Goal: Task Accomplishment & Management: Complete application form

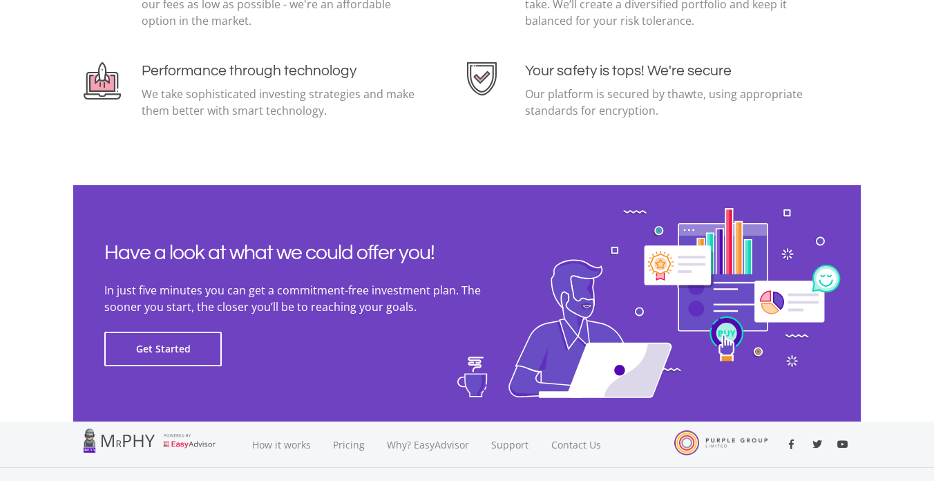
scroll to position [3068, 0]
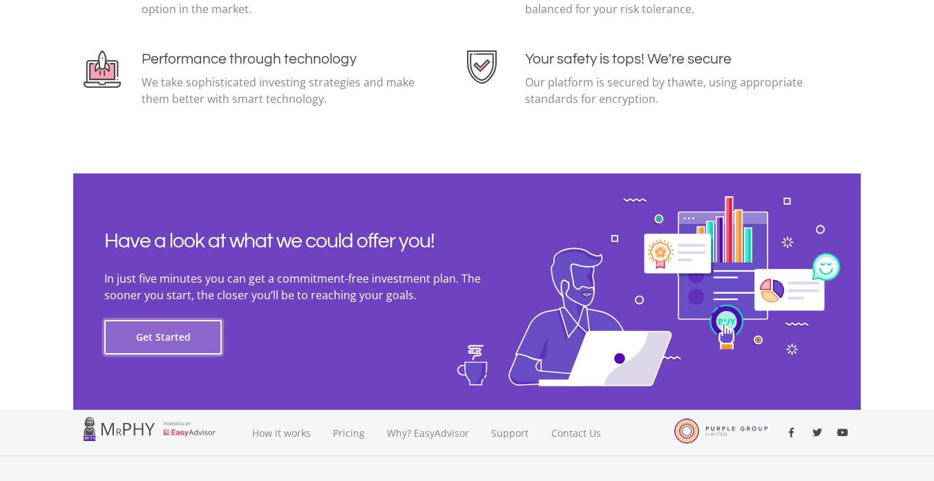
click at [178, 332] on button "Get Started" at bounding box center [162, 337] width 117 height 35
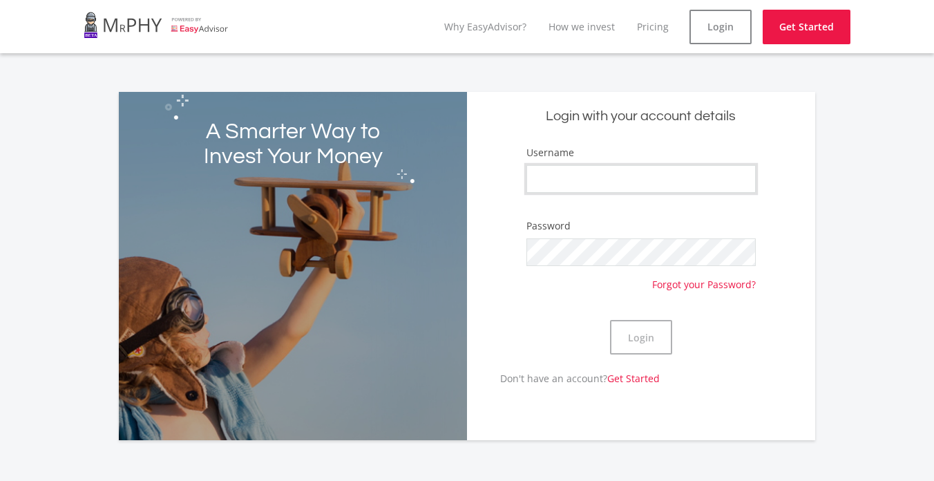
click at [696, 179] on input "Username" at bounding box center [640, 179] width 229 height 28
type input "gmurumba"
click at [633, 335] on button "Login" at bounding box center [641, 337] width 62 height 35
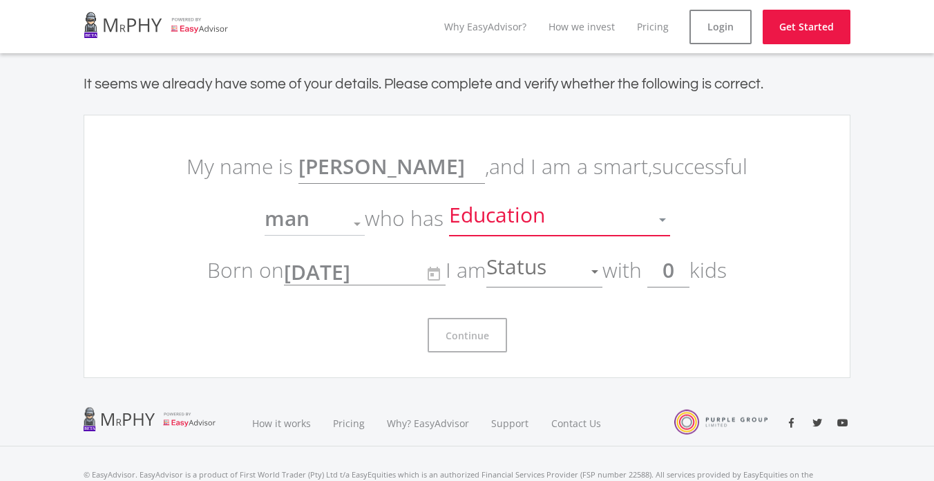
click at [662, 222] on div at bounding box center [662, 220] width 26 height 26
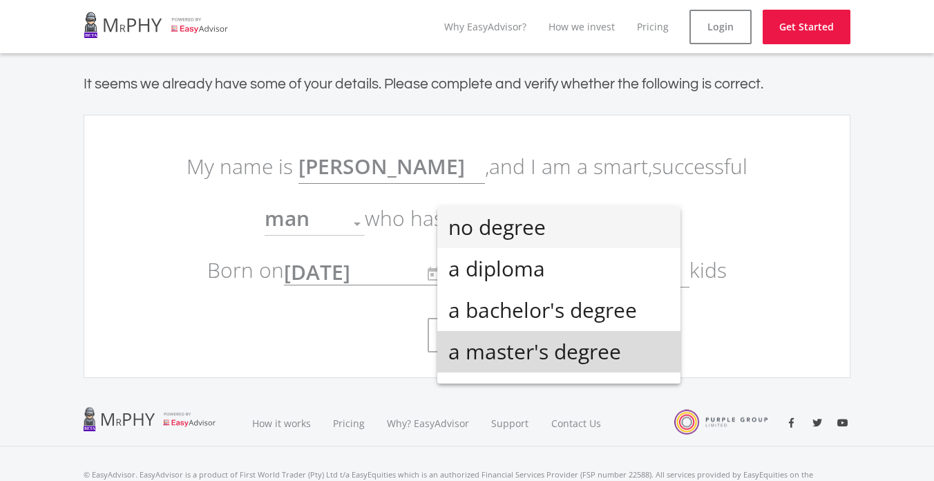
click at [600, 362] on span "a master's degree" at bounding box center [558, 351] width 221 height 41
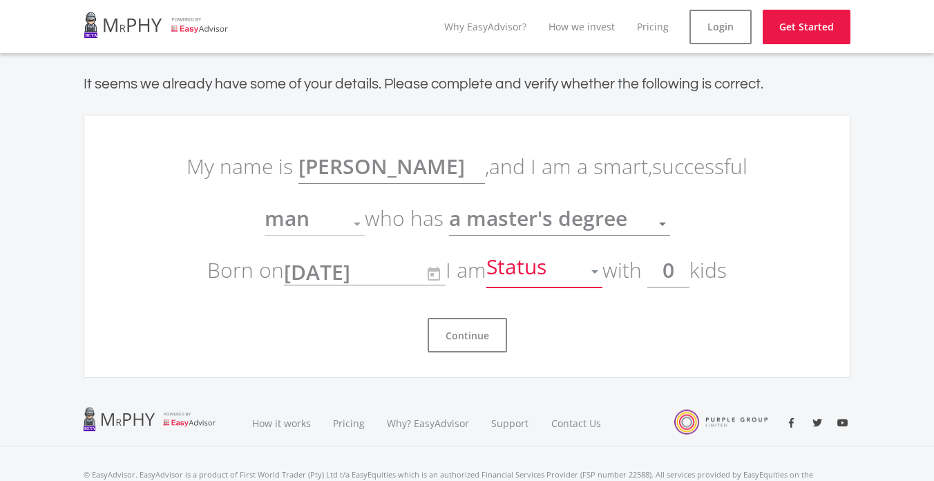
click at [600, 277] on div at bounding box center [595, 271] width 26 height 26
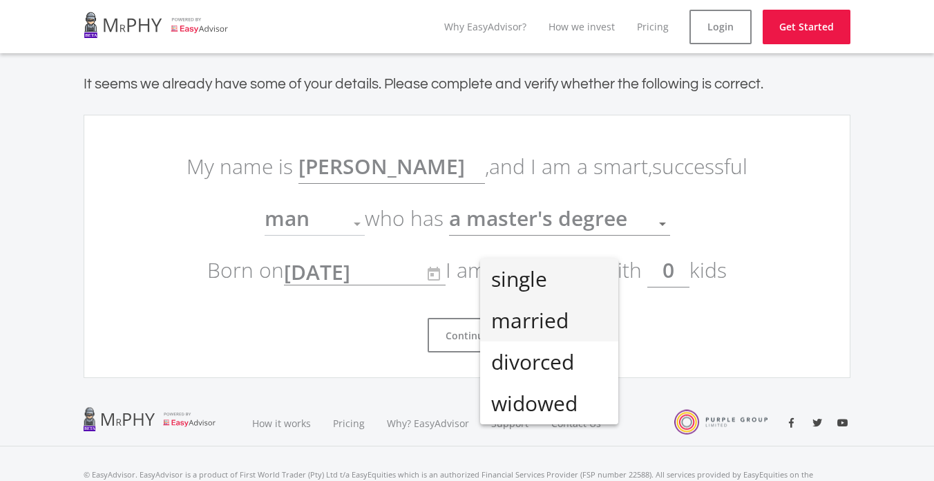
click at [588, 318] on span "married" at bounding box center [549, 320] width 116 height 41
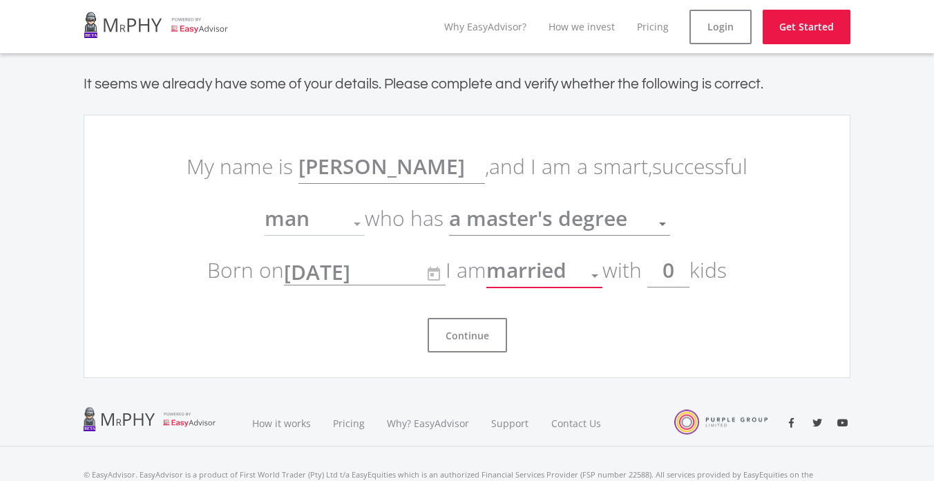
click at [672, 277] on input "0" at bounding box center [668, 270] width 42 height 35
drag, startPoint x: 685, startPoint y: 277, endPoint x: 676, endPoint y: 276, distance: 8.4
click at [676, 276] on input "0" at bounding box center [668, 270] width 42 height 35
type input "2"
click at [486, 341] on button "Continue" at bounding box center [467, 335] width 79 height 35
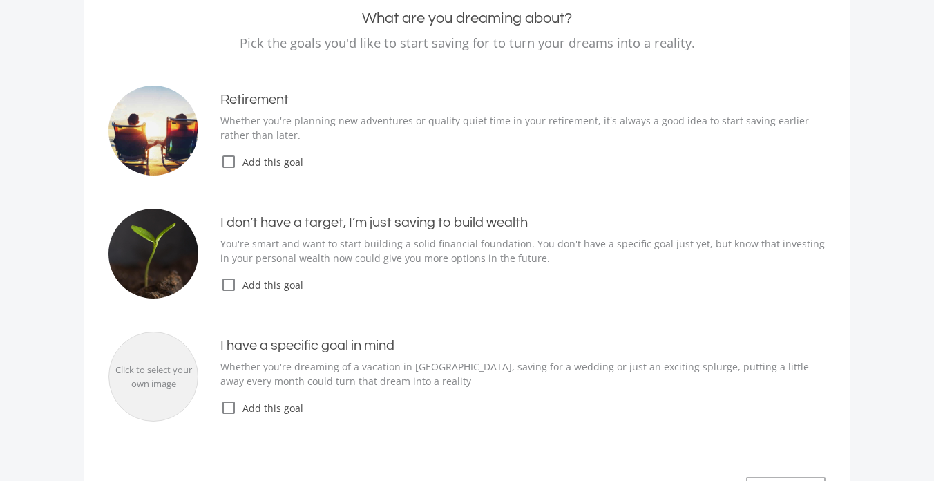
scroll to position [166, 0]
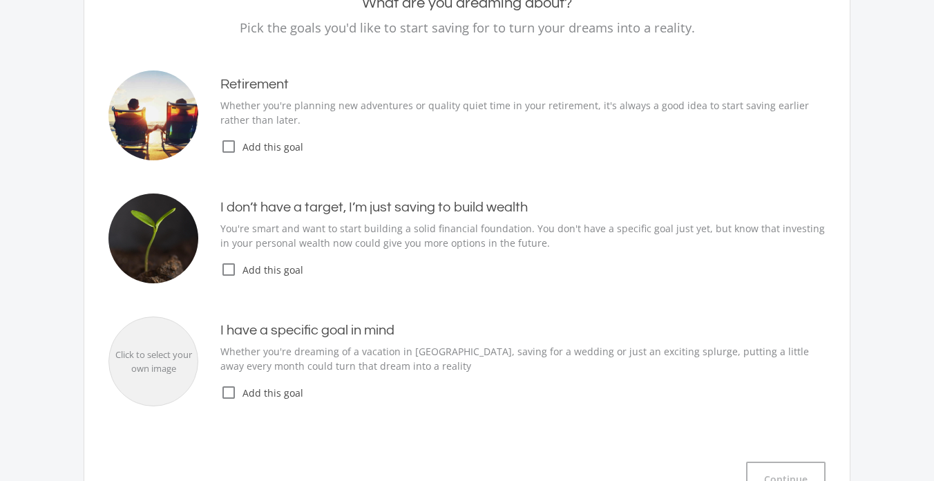
click at [229, 149] on icon "check_box_outline_blank" at bounding box center [228, 146] width 17 height 17
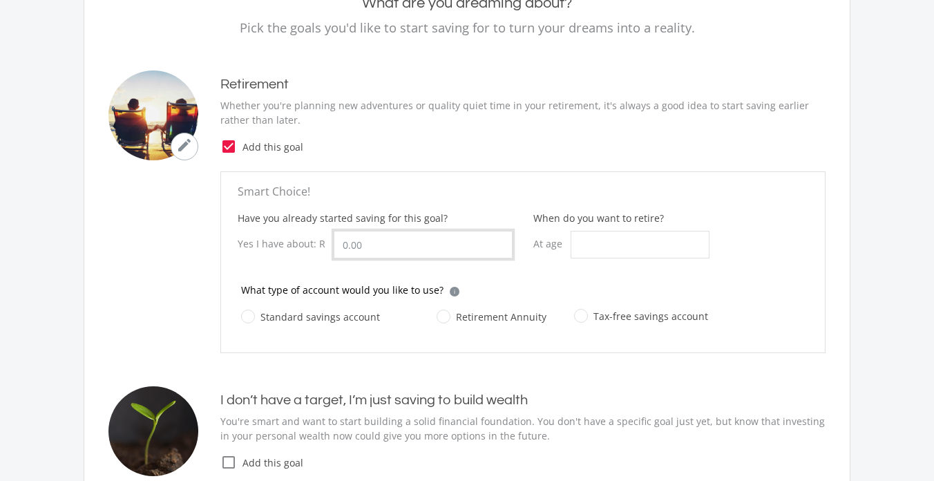
drag, startPoint x: 363, startPoint y: 245, endPoint x: 341, endPoint y: 245, distance: 22.1
click at [341, 245] on input "Have you already started saving for this goal?" at bounding box center [423, 245] width 179 height 28
type input "2,000,000.00"
click at [580, 244] on input "When do you want to retire?" at bounding box center [640, 245] width 139 height 28
type input "65"
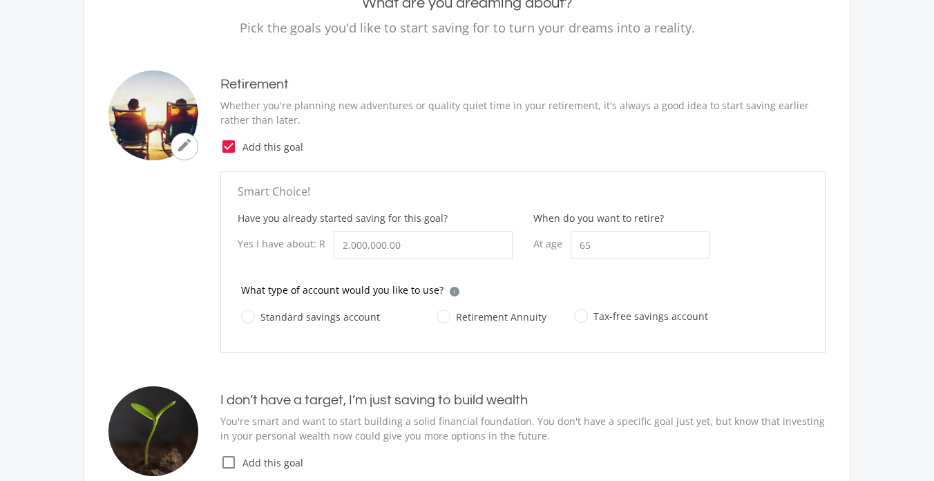
click at [245, 319] on label "Standard savings account" at bounding box center [310, 316] width 139 height 17
click at [245, 319] on input "Standard savings account" at bounding box center [296, 325] width 139 height 28
radio input "true"
click at [842, 180] on div "What are you dreaming about? Pick the goals you'd like to start saving for to t…" at bounding box center [467, 341] width 767 height 775
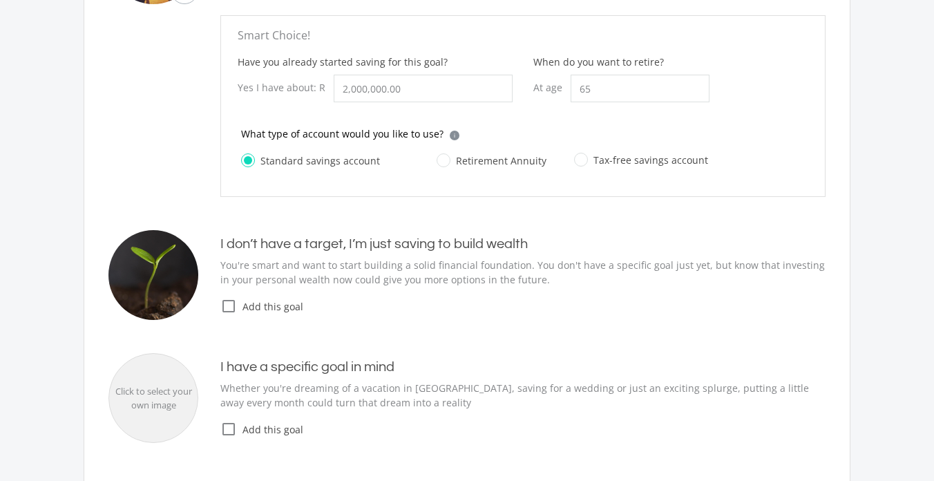
scroll to position [332, 0]
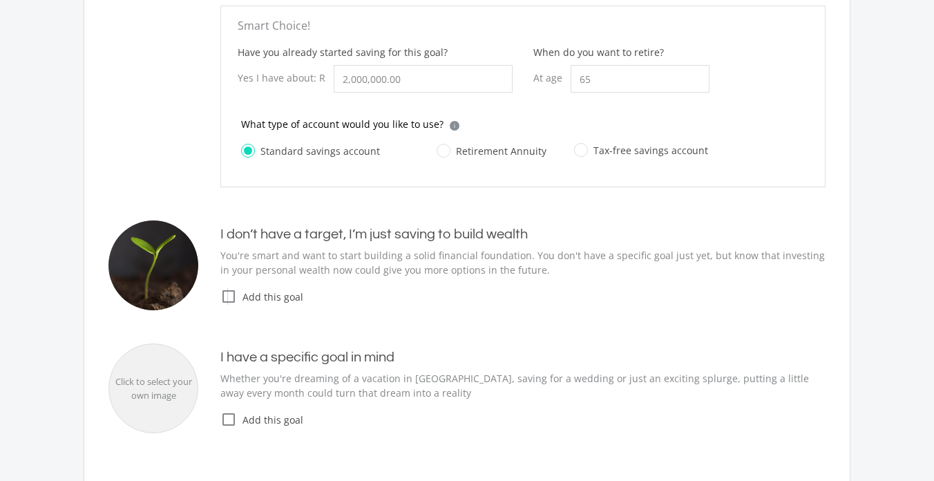
click at [228, 294] on icon "check_box_outline_blank" at bounding box center [228, 296] width 17 height 17
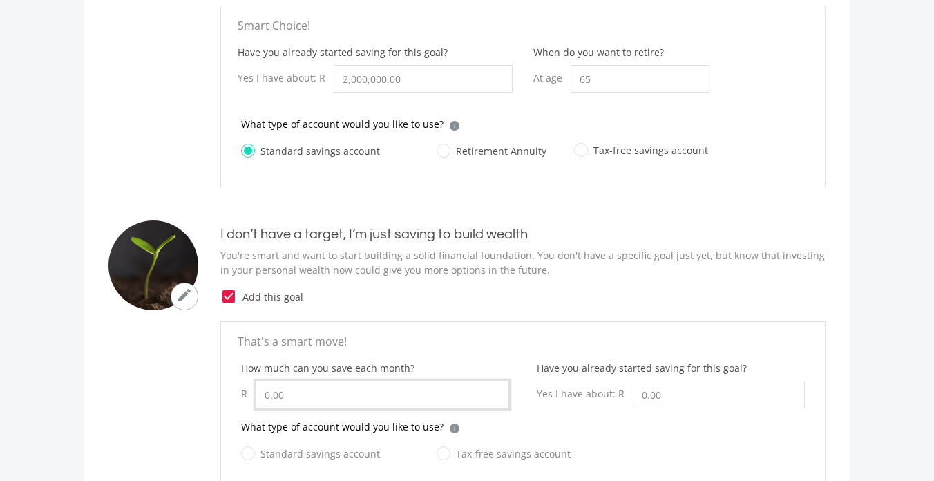
click at [304, 395] on input "How much can you save each month?" at bounding box center [383, 395] width 254 height 28
type input "2"
type input "15,000.00"
click at [250, 451] on label "Standard savings account" at bounding box center [310, 453] width 139 height 17
click at [250, 451] on input "Standard savings account" at bounding box center [296, 462] width 139 height 28
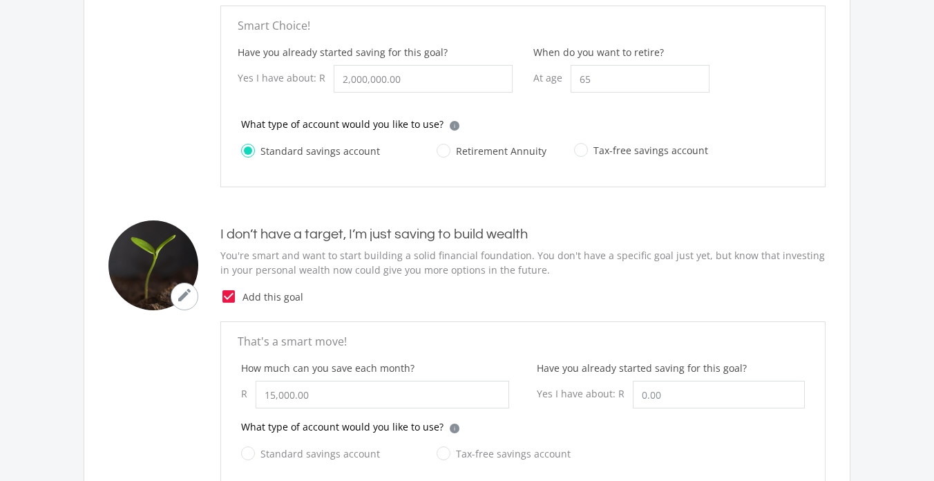
radio input "true"
click at [732, 276] on p "You're smart and want to start building a solid financial foundation. You don't…" at bounding box center [522, 262] width 605 height 29
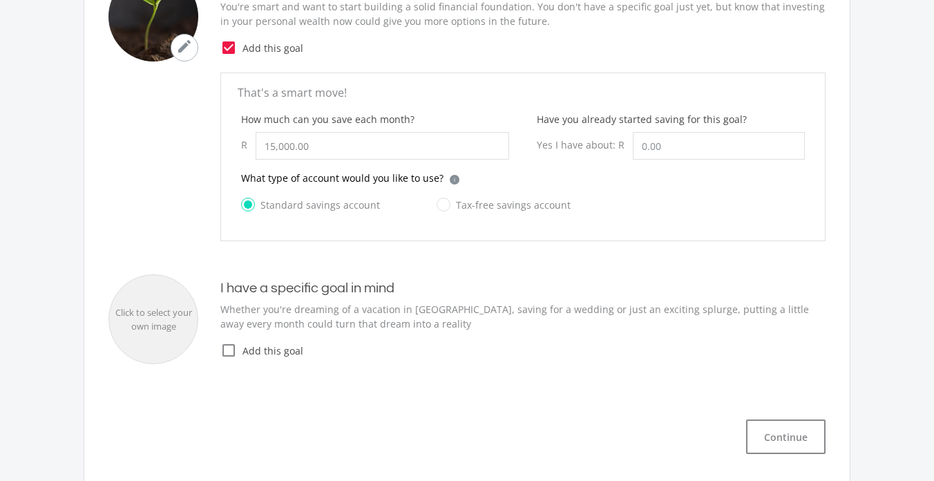
scroll to position [608, 0]
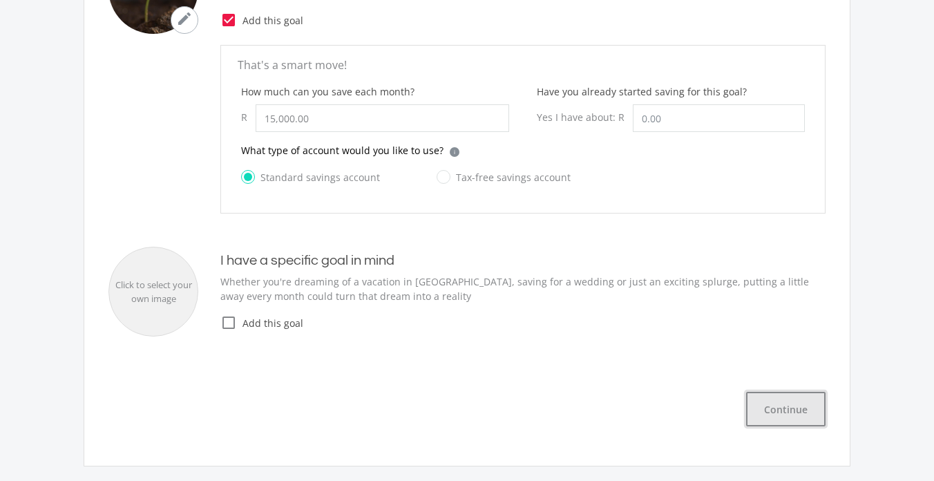
click at [776, 412] on button "Continue" at bounding box center [785, 409] width 79 height 35
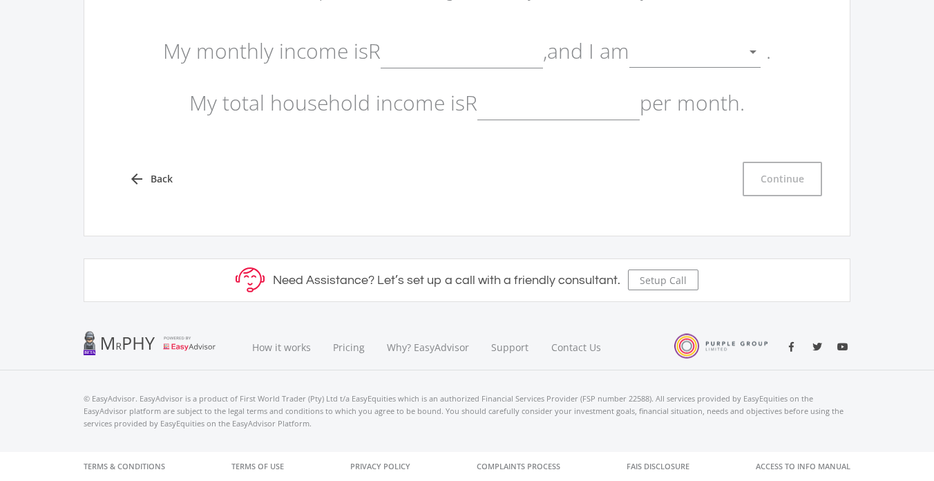
click at [477, 52] on input "text" at bounding box center [462, 51] width 162 height 35
type input "100,000.00"
click at [685, 40] on div at bounding box center [684, 52] width 111 height 26
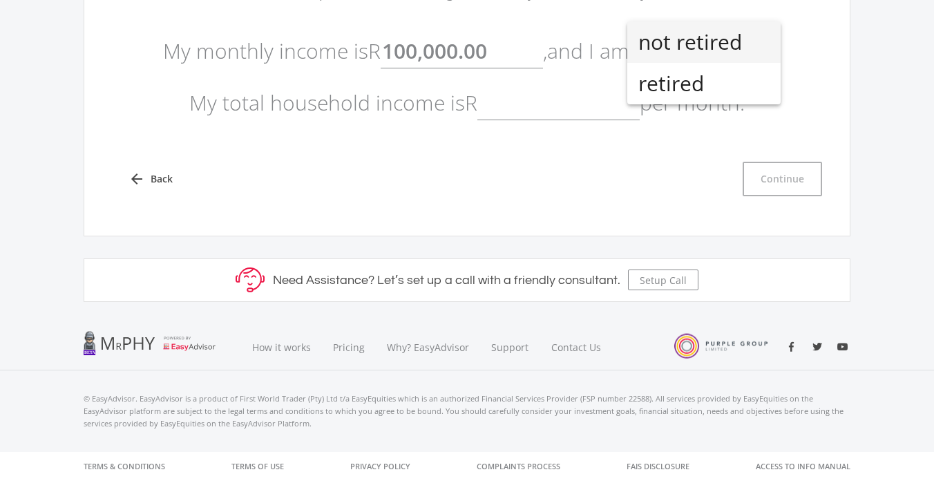
click at [684, 40] on span "not retired" at bounding box center [703, 41] width 131 height 41
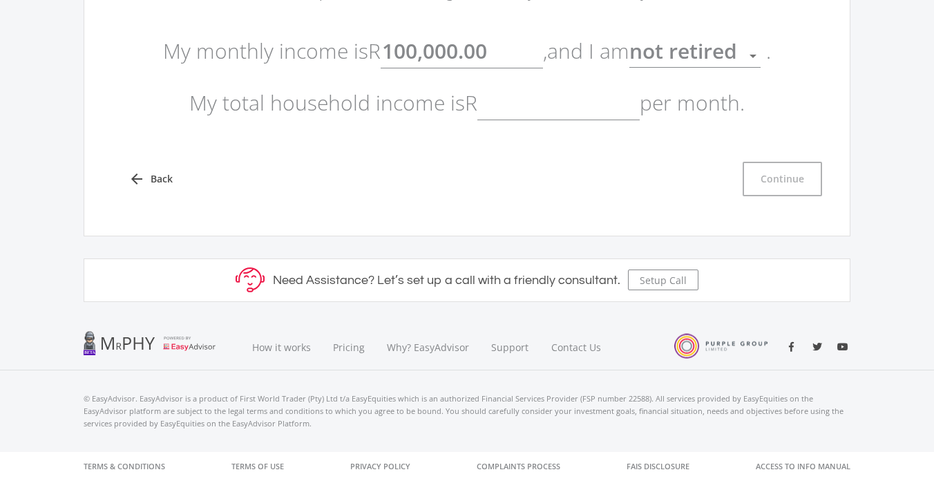
click at [576, 92] on input "text" at bounding box center [558, 103] width 162 height 35
type input "150,000.00"
click at [817, 183] on button "Continue" at bounding box center [782, 179] width 79 height 35
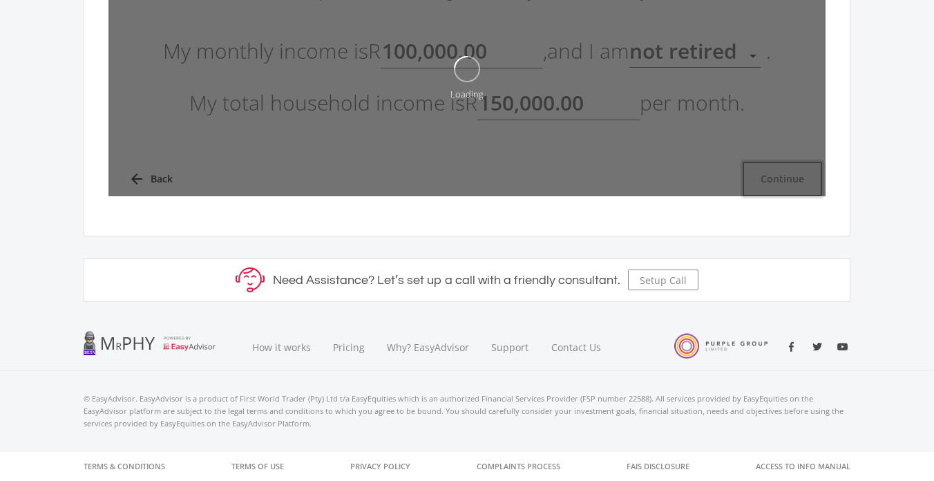
type input "100000"
type input "150000"
type input "100,000.00"
type input "150,000.00"
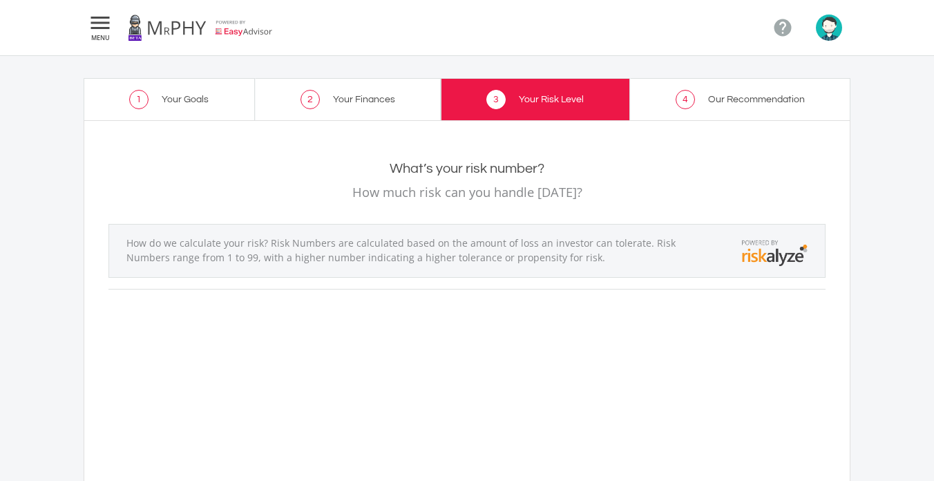
click at [338, 104] on span "Your Finances" at bounding box center [364, 100] width 62 height 10
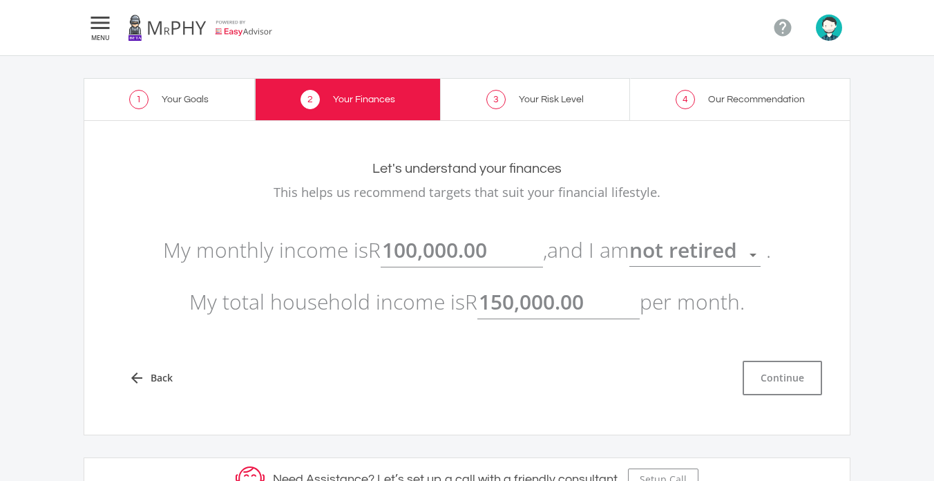
click at [218, 102] on link "1 Your Goals" at bounding box center [169, 99] width 171 height 42
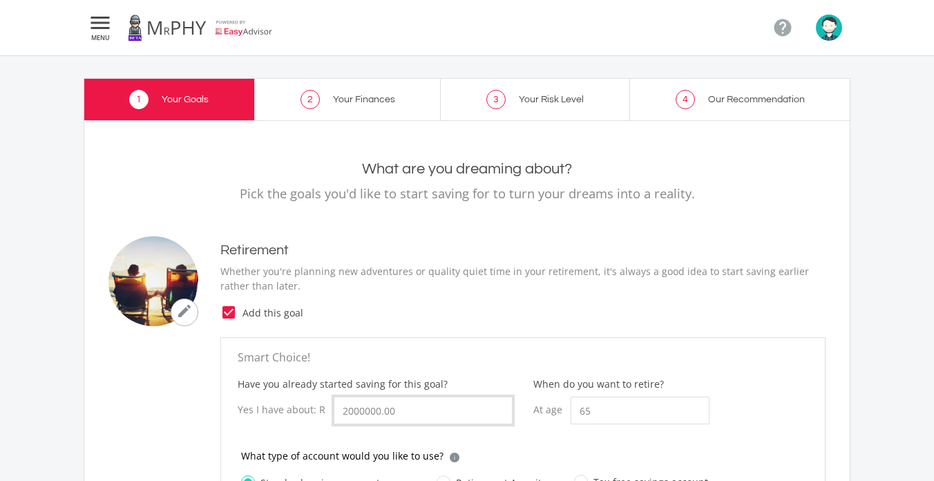
drag, startPoint x: 401, startPoint y: 412, endPoint x: 339, endPoint y: 412, distance: 62.9
click at [339, 412] on input "2000000.00" at bounding box center [423, 411] width 179 height 28
type input "0.00"
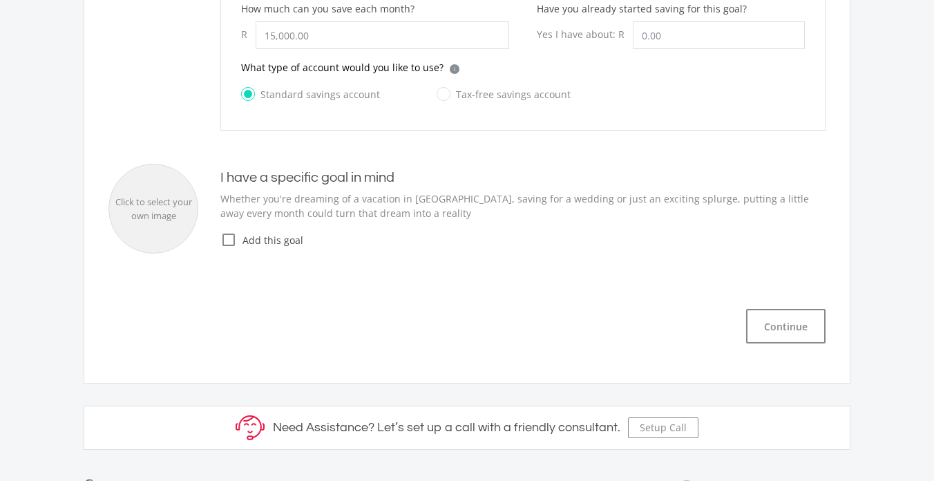
scroll to position [719, 0]
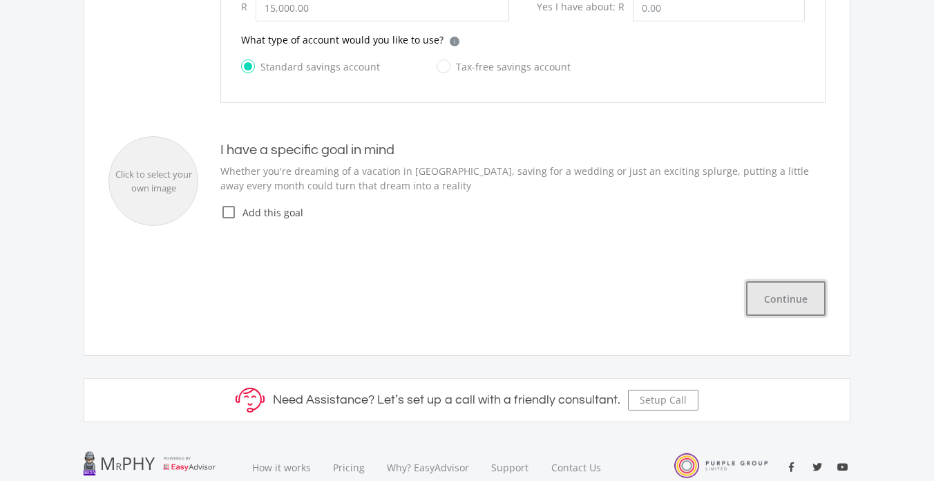
click at [803, 304] on button "Continue" at bounding box center [785, 298] width 79 height 35
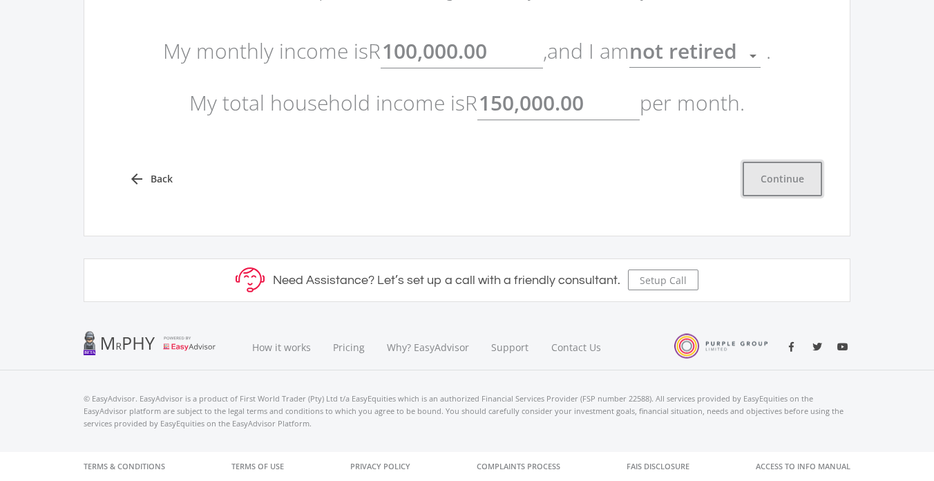
click at [789, 188] on button "Continue" at bounding box center [782, 179] width 79 height 35
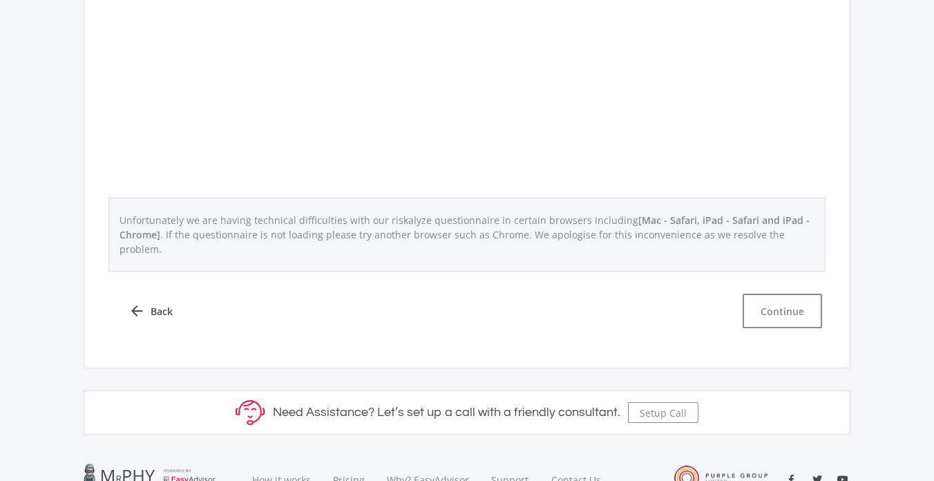
scroll to position [614, 0]
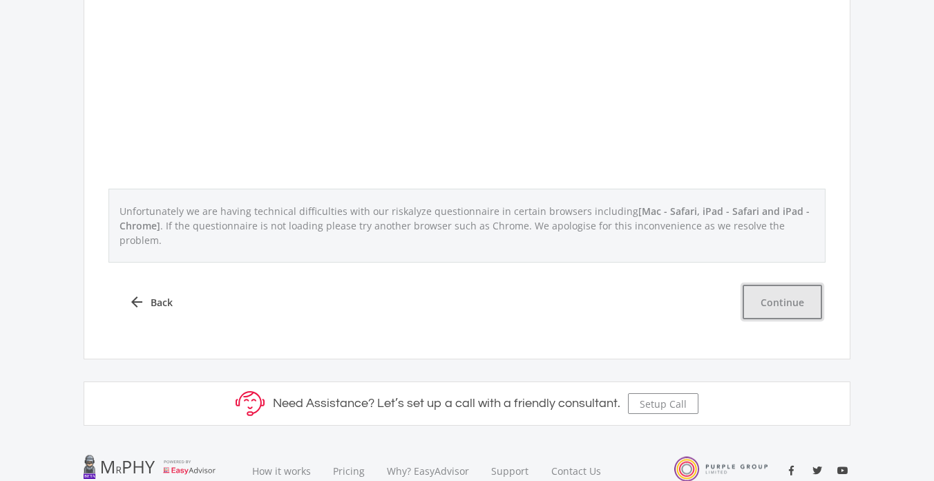
click at [771, 288] on button "Continue" at bounding box center [782, 302] width 79 height 35
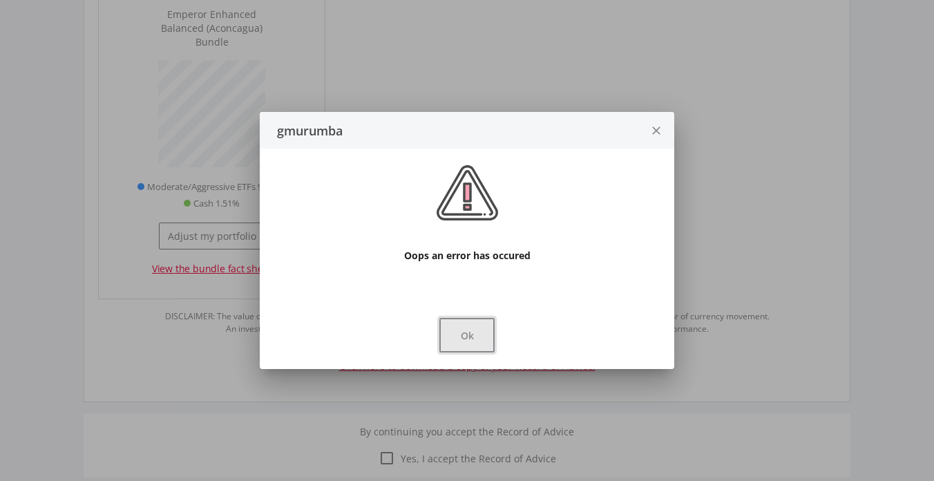
scroll to position [417, 511]
click at [468, 337] on button "Ok" at bounding box center [466, 335] width 55 height 35
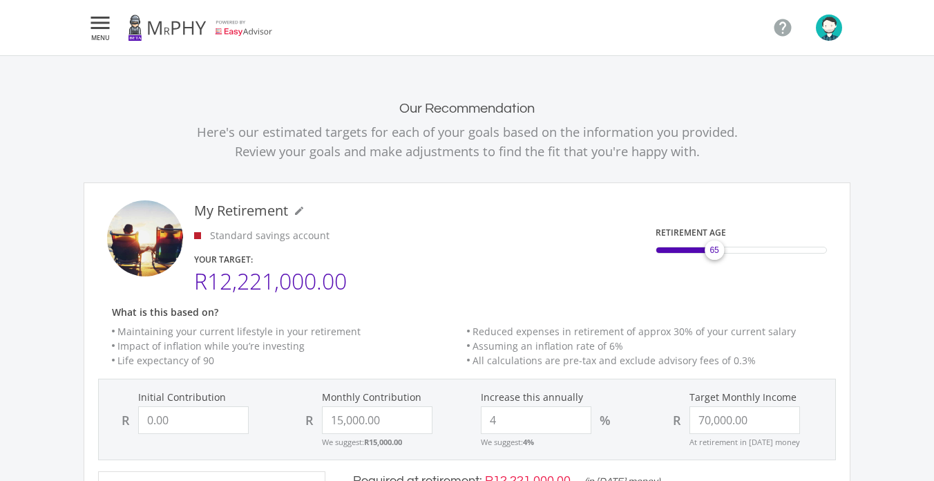
scroll to position [1434, 0]
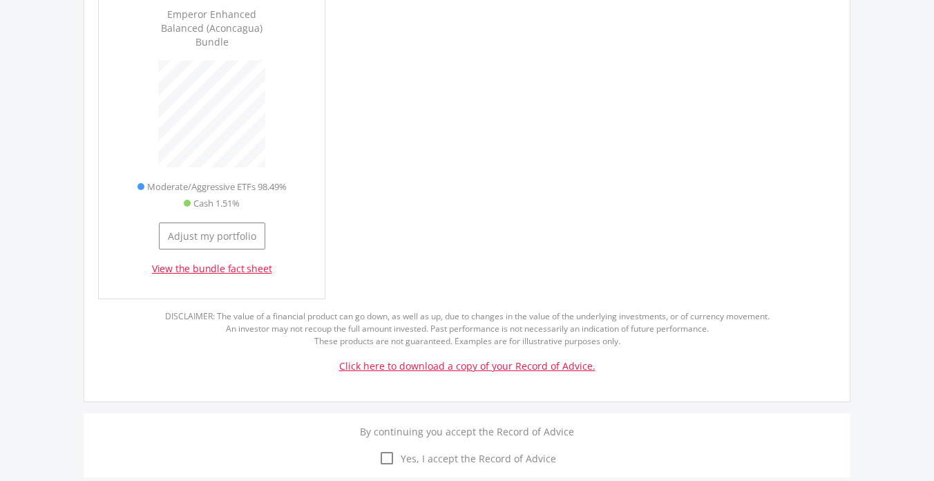
click at [182, 271] on link "View the bundle fact sheet" at bounding box center [212, 269] width 120 height 14
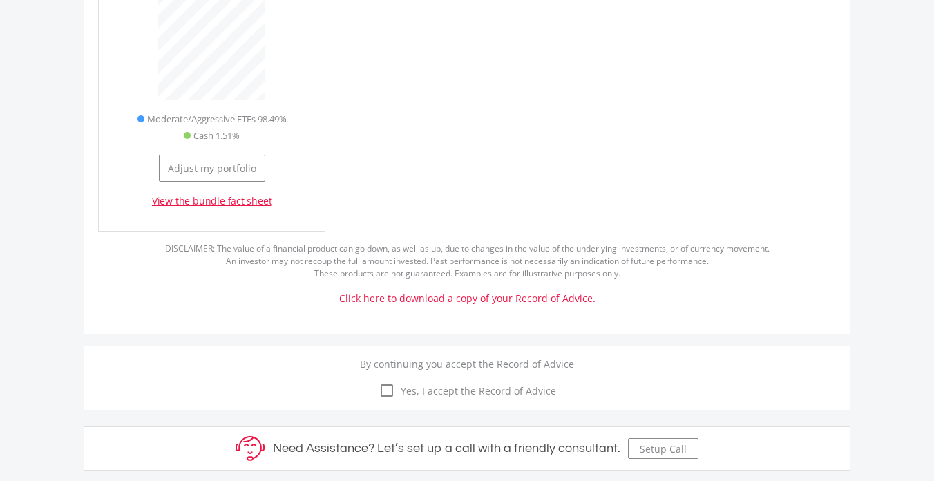
scroll to position [1517, 0]
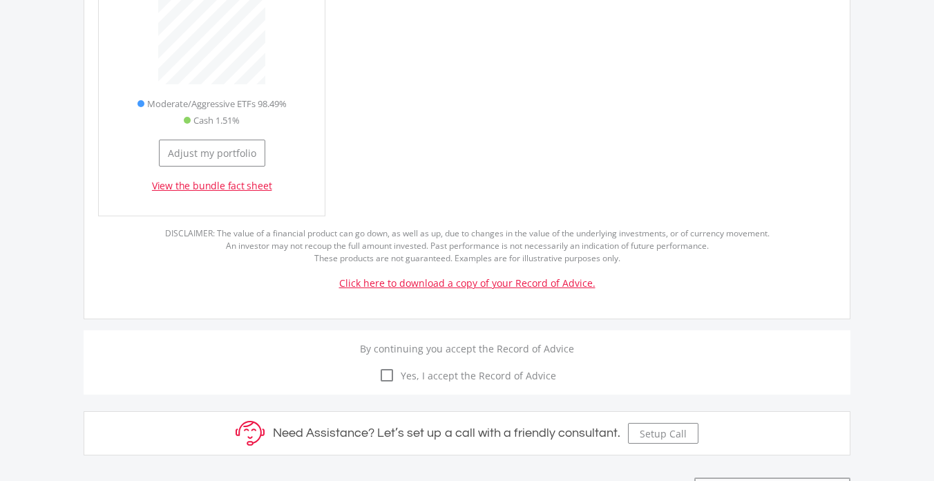
click at [411, 282] on link "Click here to download a copy of your Record of Advice." at bounding box center [467, 282] width 256 height 13
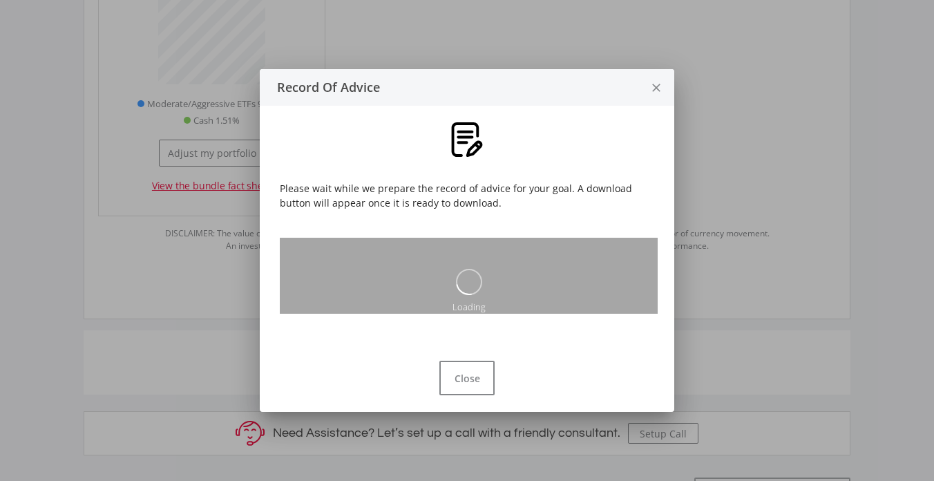
scroll to position [0, 0]
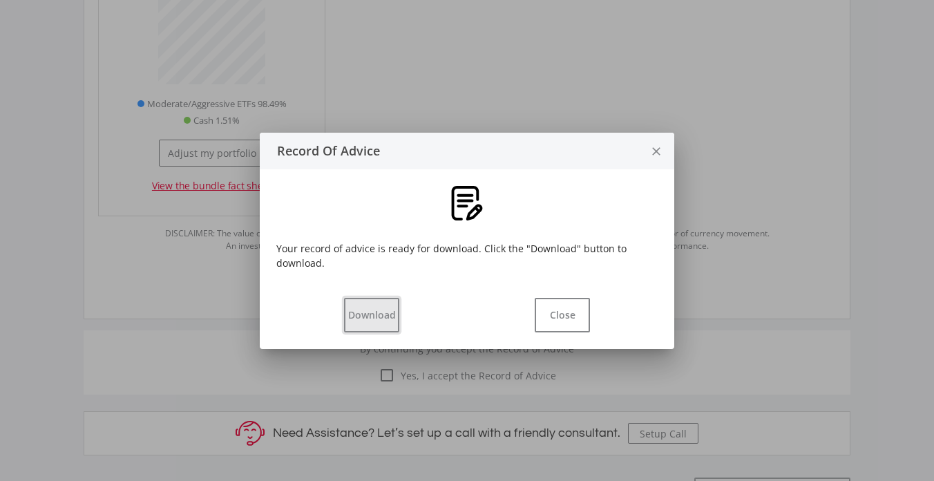
click at [383, 307] on button "Download" at bounding box center [371, 315] width 55 height 35
click at [652, 146] on icon "close" at bounding box center [656, 151] width 14 height 37
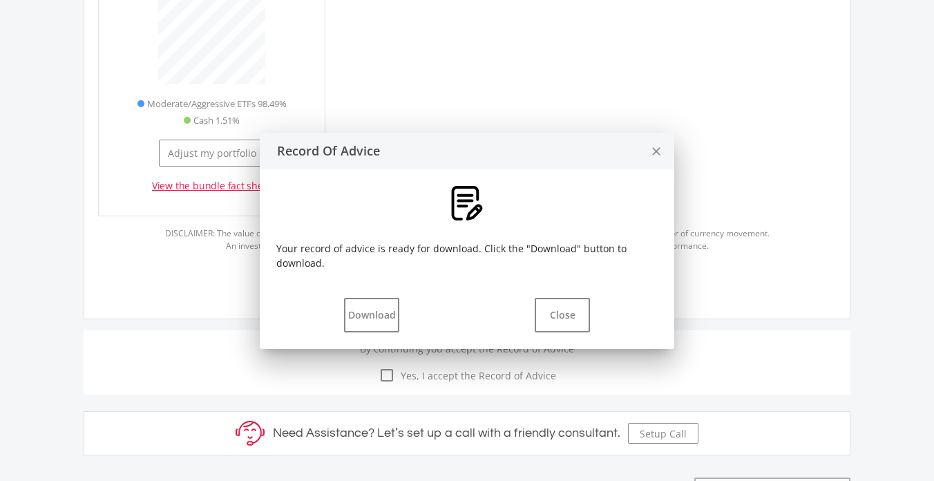
scroll to position [1517, 0]
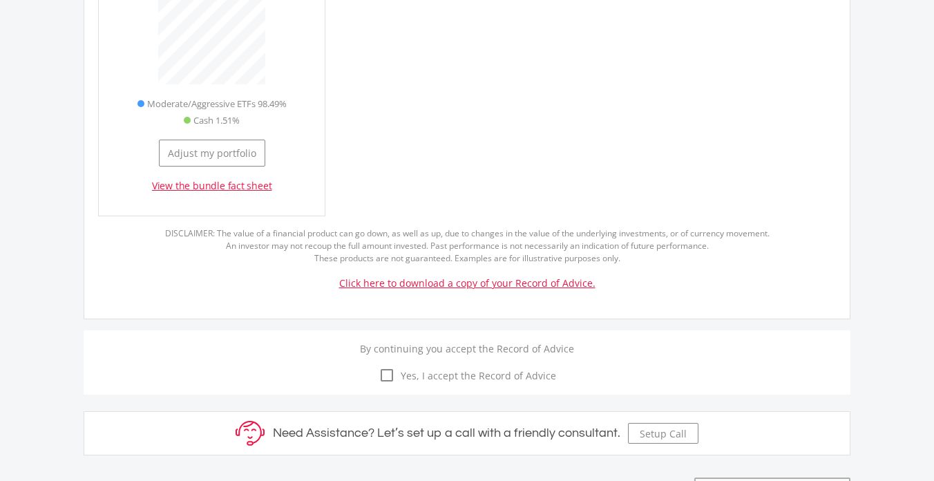
click at [390, 372] on icon "check_box_outline_blank" at bounding box center [387, 375] width 17 height 17
click at [467, 367] on input "check_box_outline_blank check_box Yes, I accept the Record of Advice" at bounding box center [467, 367] width 0 height 0
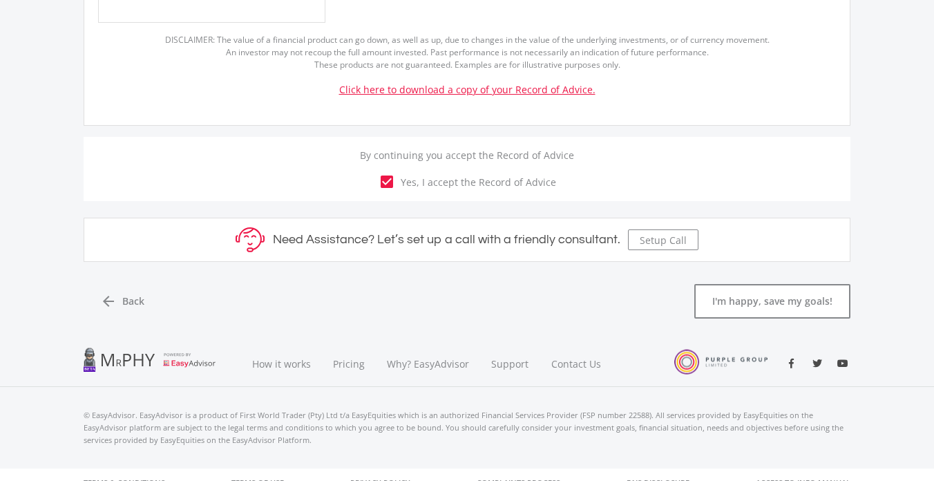
scroll to position [1727, 0]
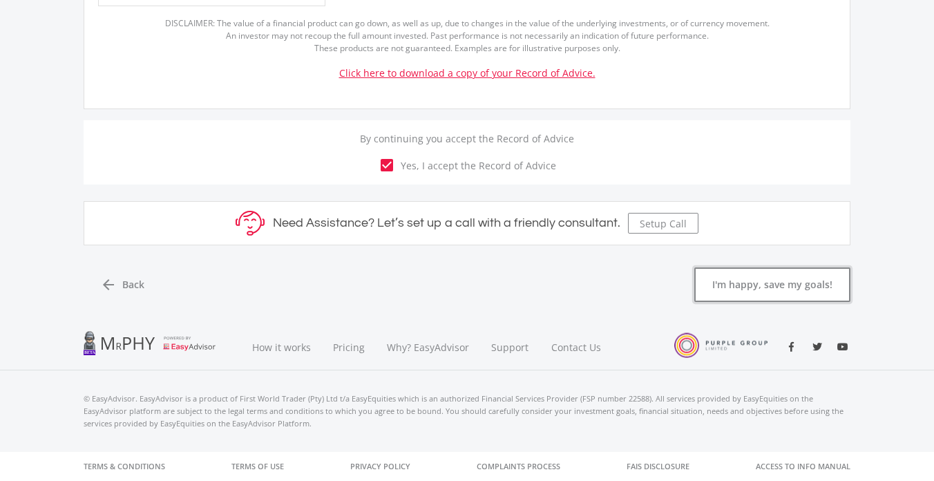
click at [773, 283] on button "I'm happy, save my goals!" at bounding box center [772, 284] width 156 height 35
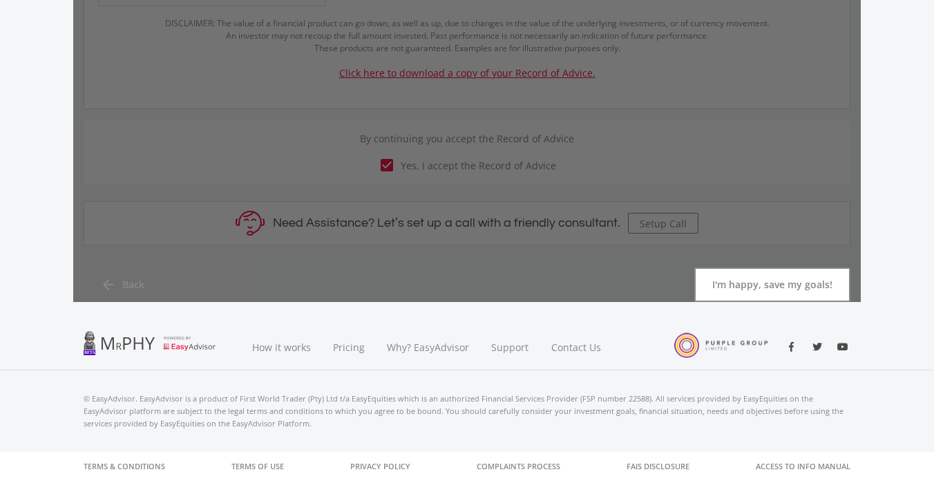
scroll to position [0, 0]
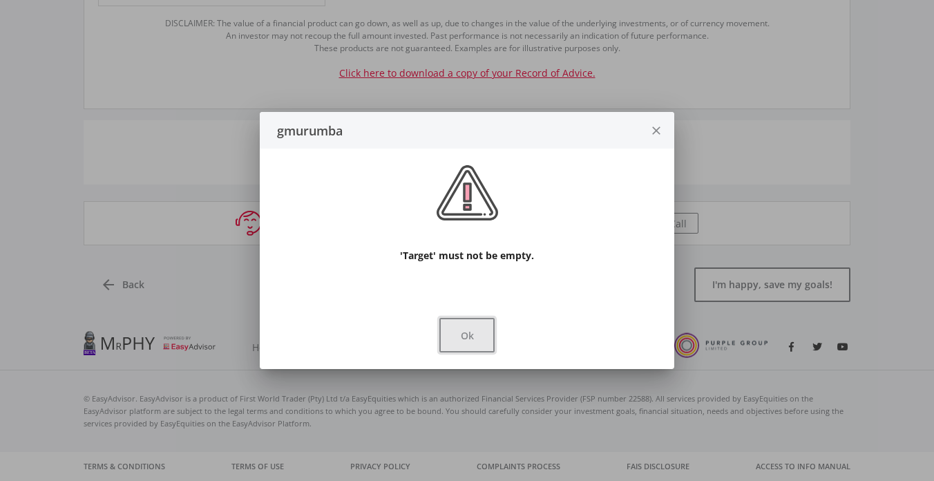
click at [470, 325] on button "Ok" at bounding box center [466, 335] width 55 height 35
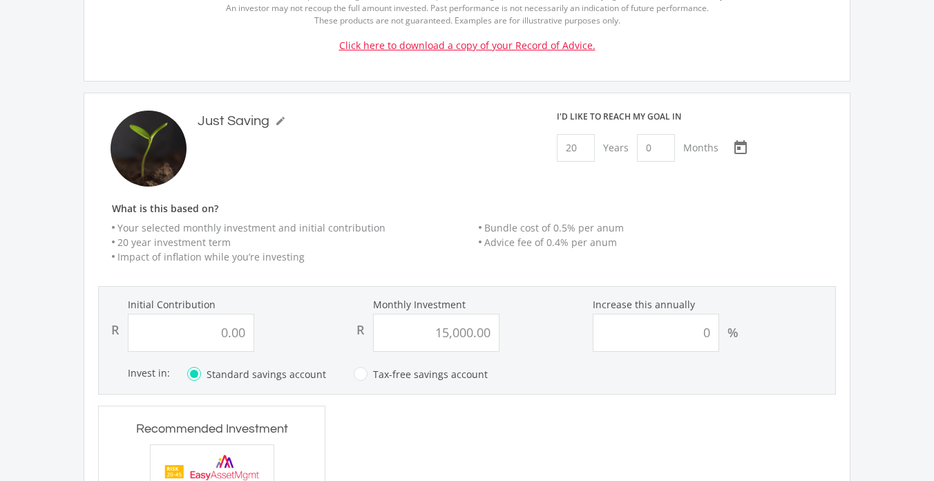
scroll to position [898, 0]
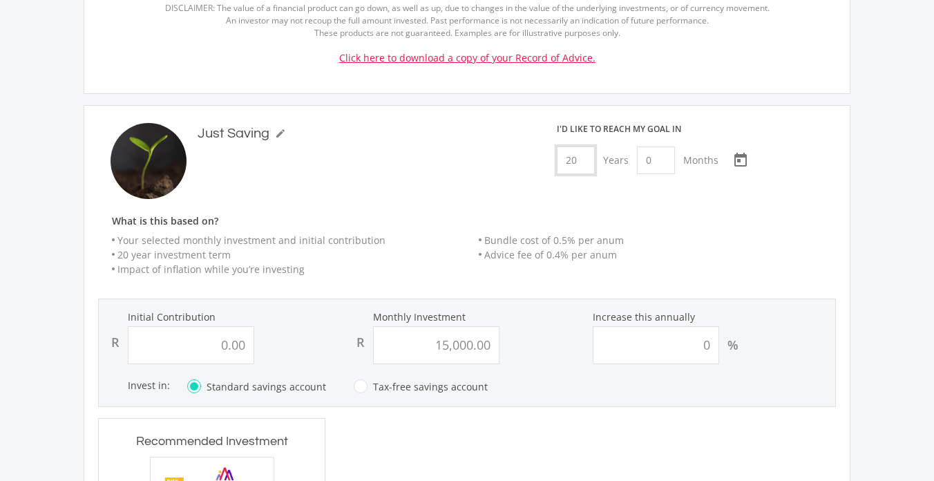
drag, startPoint x: 582, startPoint y: 162, endPoint x: 567, endPoint y: 162, distance: 15.9
click at [567, 162] on input "20" at bounding box center [576, 160] width 38 height 28
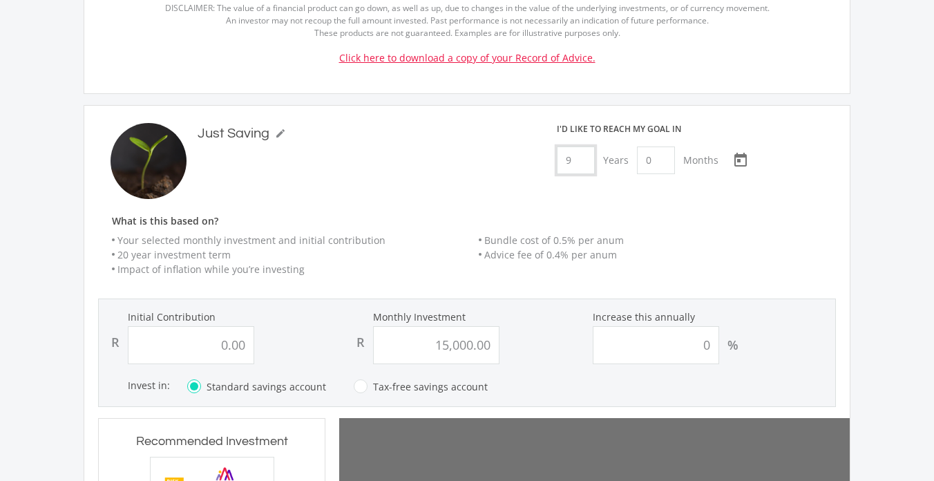
type input "8"
click at [825, 224] on h6 "What is this based on?" at bounding box center [474, 222] width 752 height 12
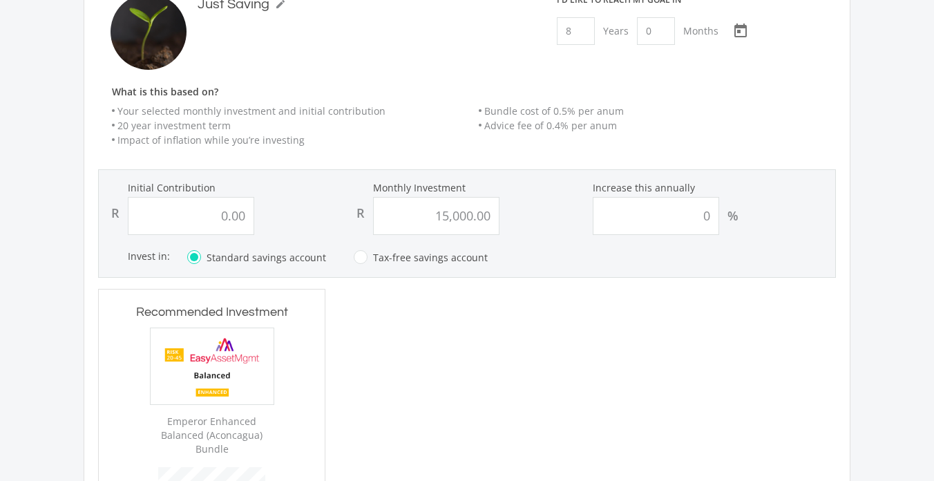
type input "0"
type input "15000"
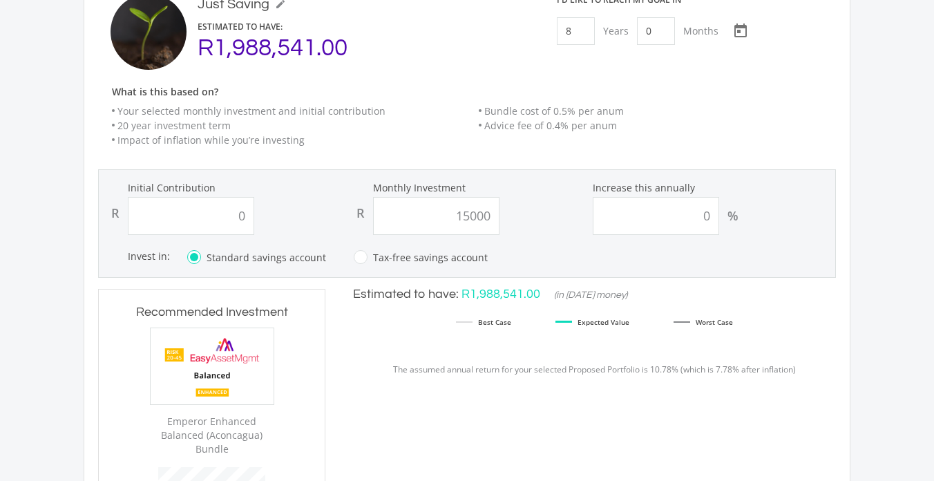
type input "0.00"
type input "15,000.00"
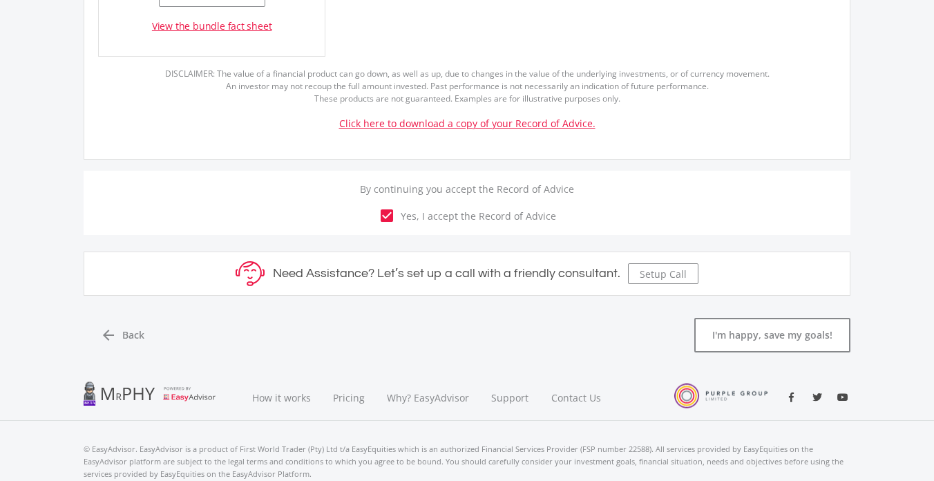
scroll to position [1686, 0]
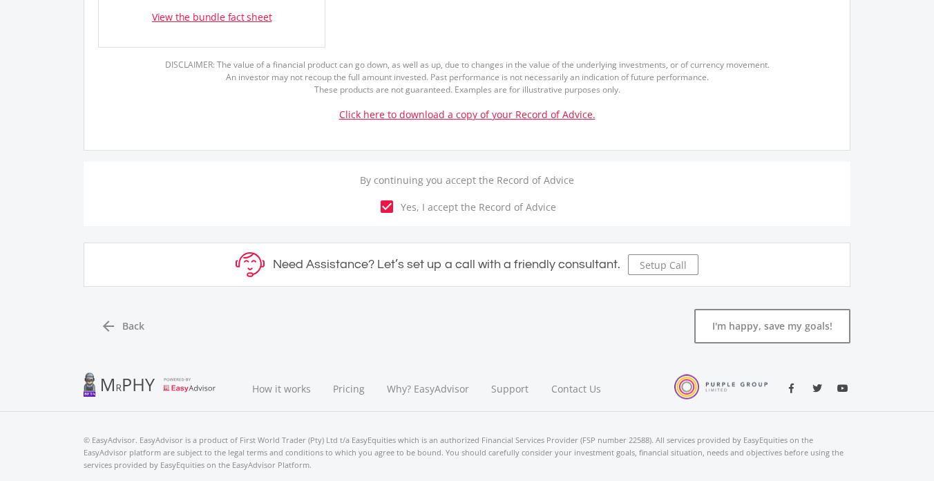
click at [389, 207] on icon "check_box" at bounding box center [387, 206] width 17 height 17
click at [467, 198] on input "check_box_outline_blank check_box Yes, I accept the Record of Advice" at bounding box center [467, 198] width 0 height 0
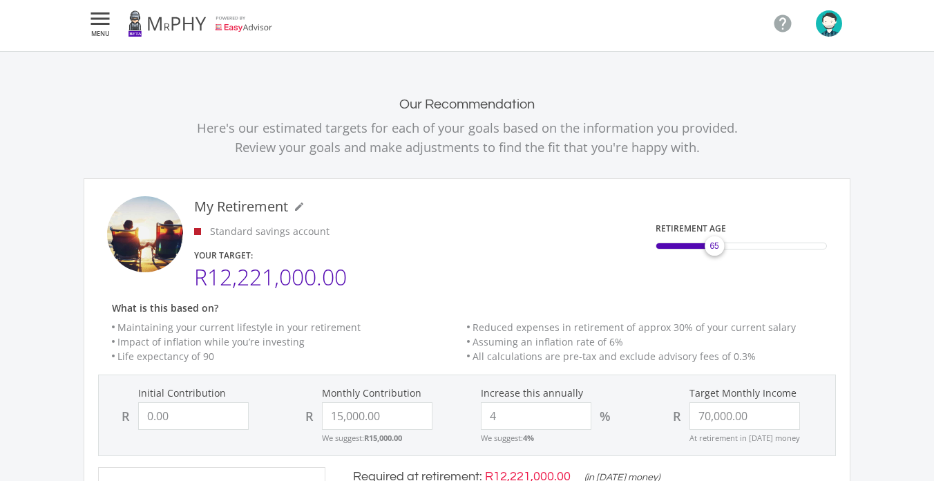
scroll to position [0, 0]
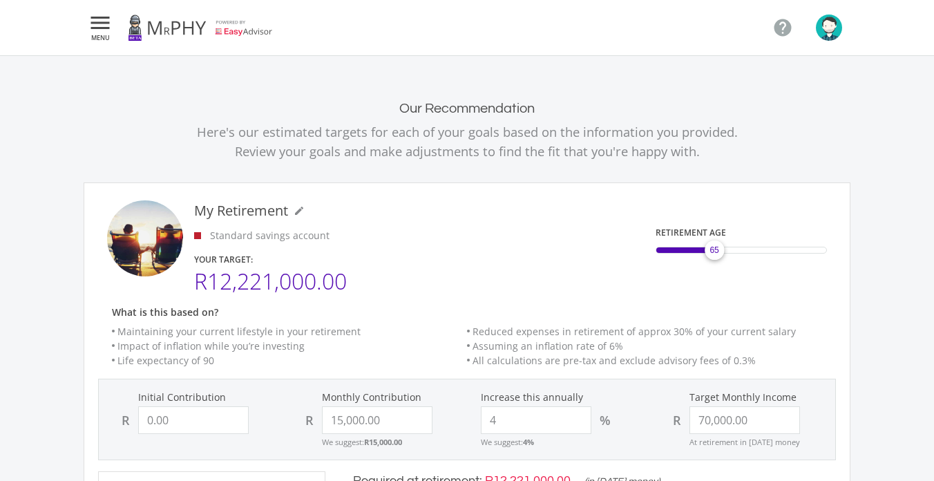
click at [99, 25] on icon "" at bounding box center [100, 23] width 25 height 17
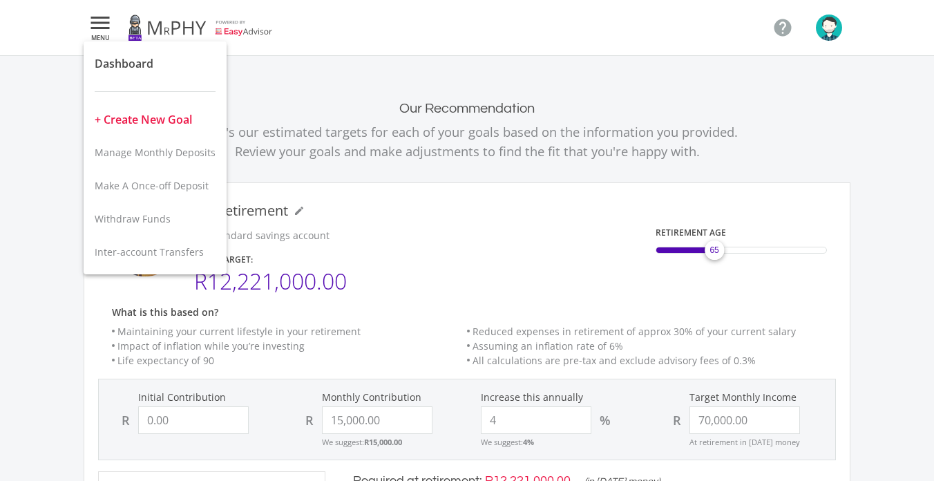
click at [142, 117] on button "+ Create New Goal" at bounding box center [155, 119] width 143 height 33
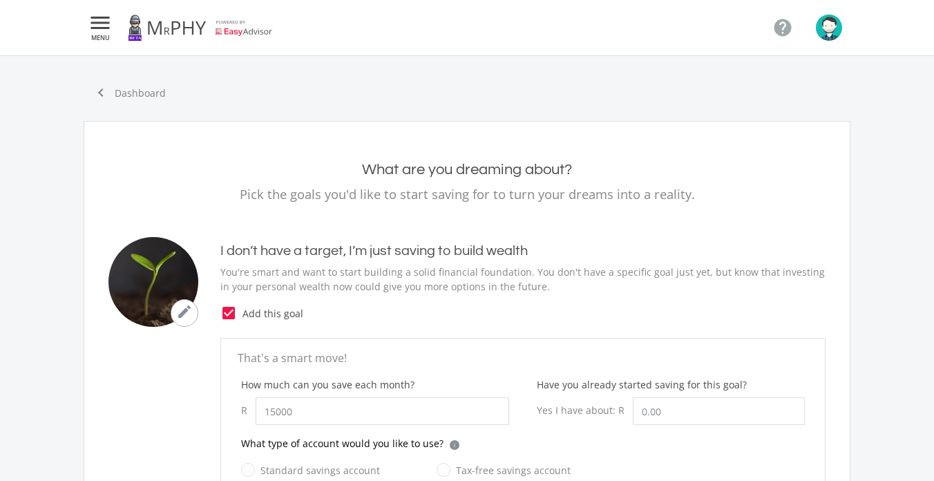
type input "15,000.00"
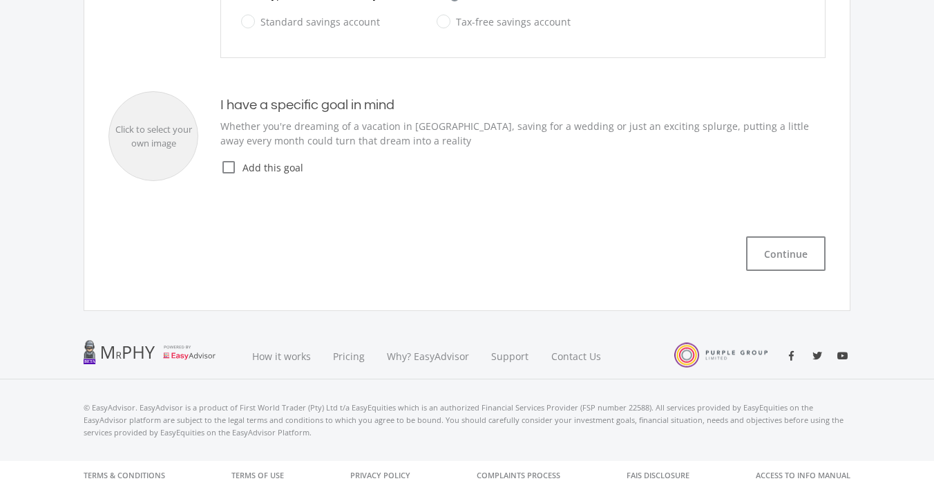
scroll to position [457, 0]
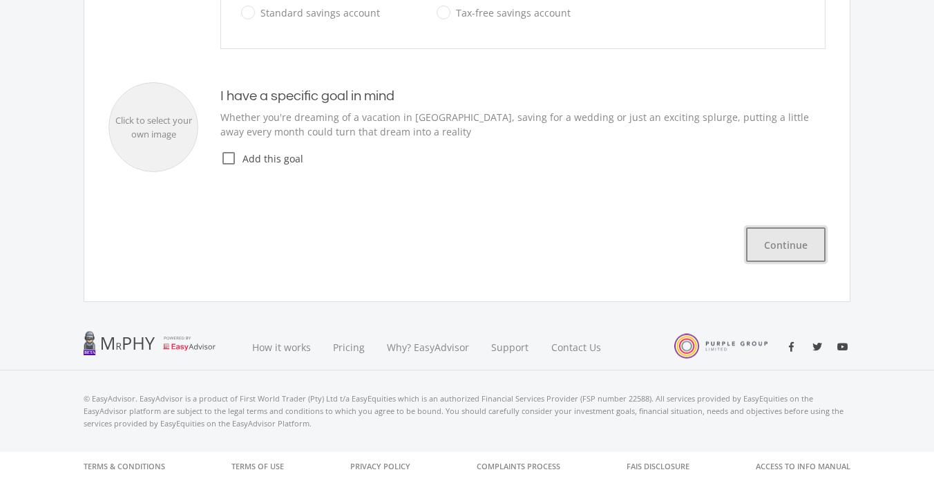
click at [777, 247] on button "Continue" at bounding box center [785, 244] width 79 height 35
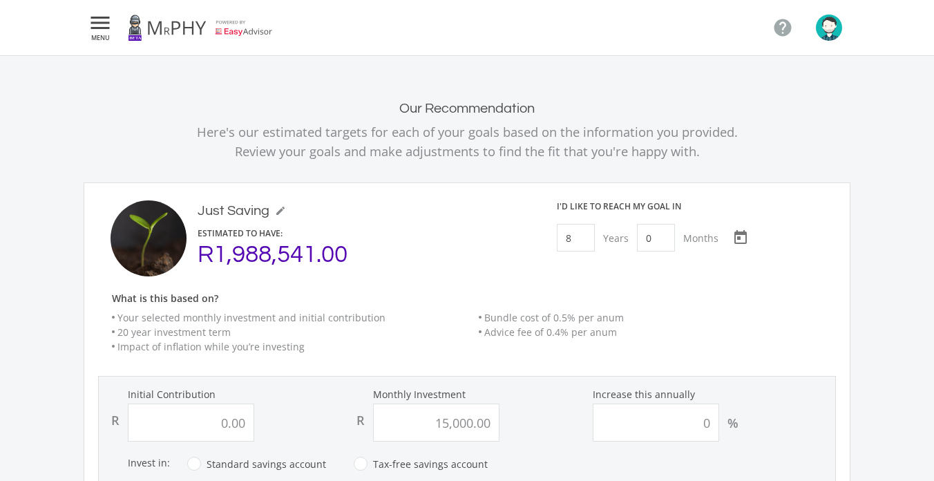
click at [472, 28] on nav " MENU " at bounding box center [467, 27] width 767 height 55
click at [97, 31] on icon "" at bounding box center [100, 23] width 25 height 17
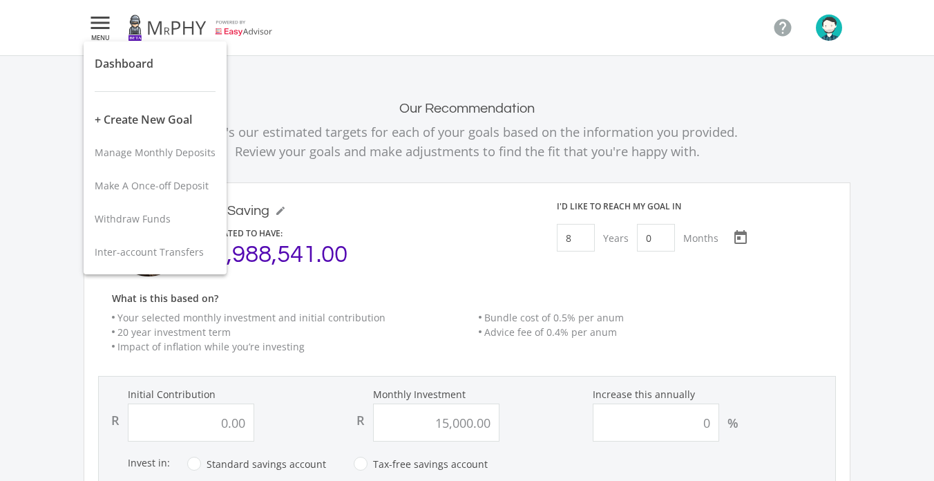
click at [22, 75] on div at bounding box center [467, 240] width 934 height 481
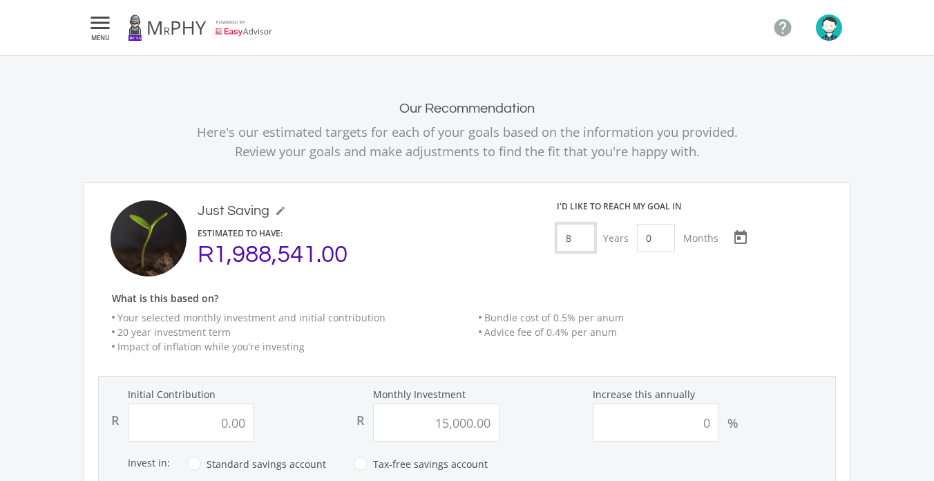
click at [575, 230] on input "8" at bounding box center [576, 238] width 38 height 28
click at [694, 311] on li "Bundle cost of 0.5% per anum" at bounding box center [657, 317] width 357 height 15
click at [99, 17] on icon "" at bounding box center [100, 23] width 25 height 17
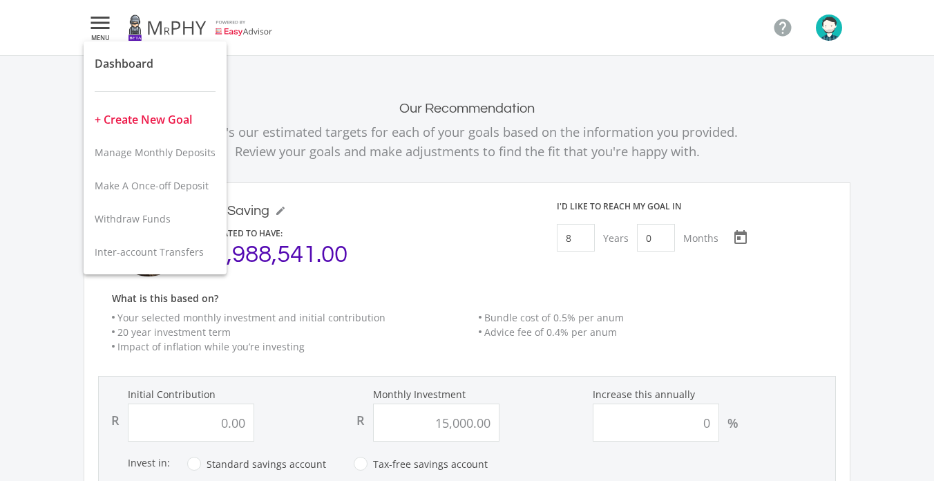
click at [101, 117] on button "+ Create New Goal" at bounding box center [155, 119] width 143 height 33
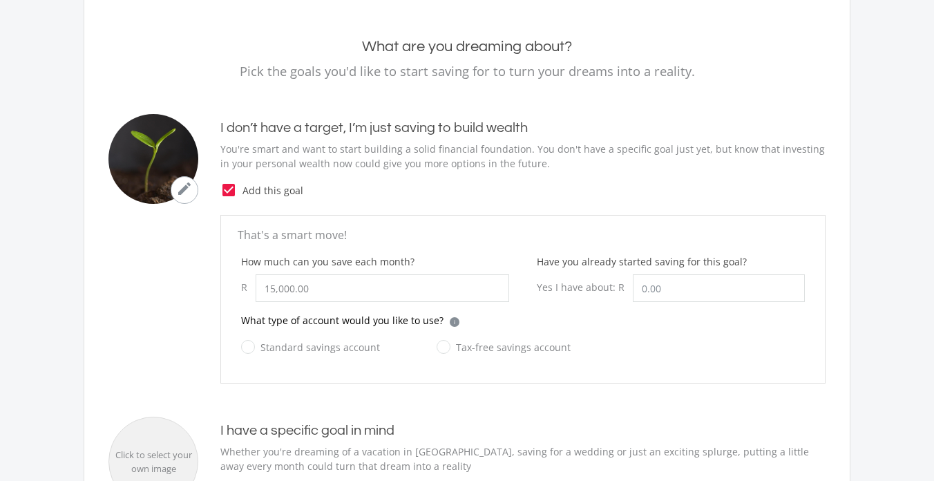
scroll to position [111, 0]
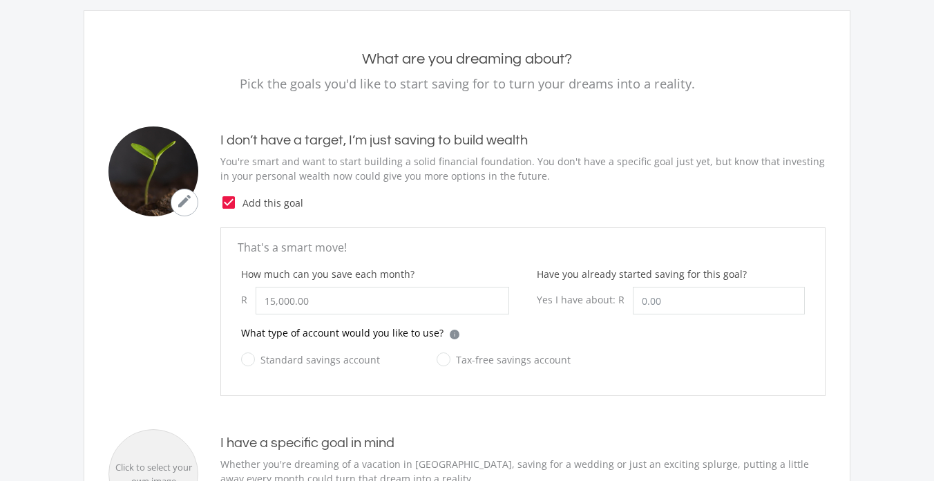
click at [231, 202] on icon "check_box" at bounding box center [228, 202] width 17 height 17
radio input "false"
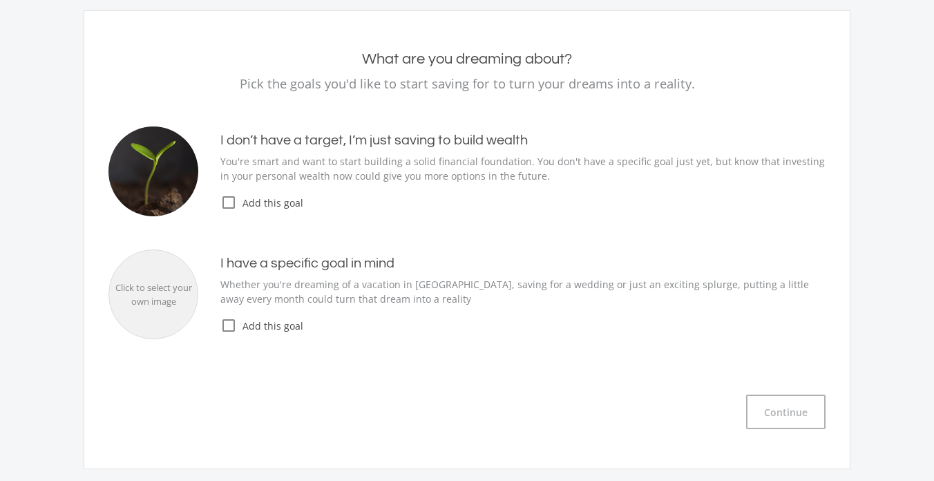
click at [231, 202] on icon "check_box_outline_blank" at bounding box center [228, 202] width 17 height 17
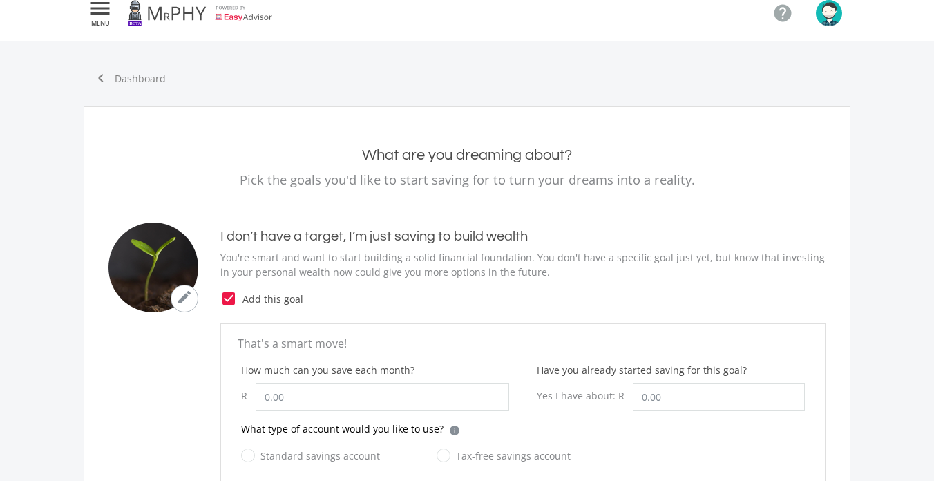
scroll to position [0, 0]
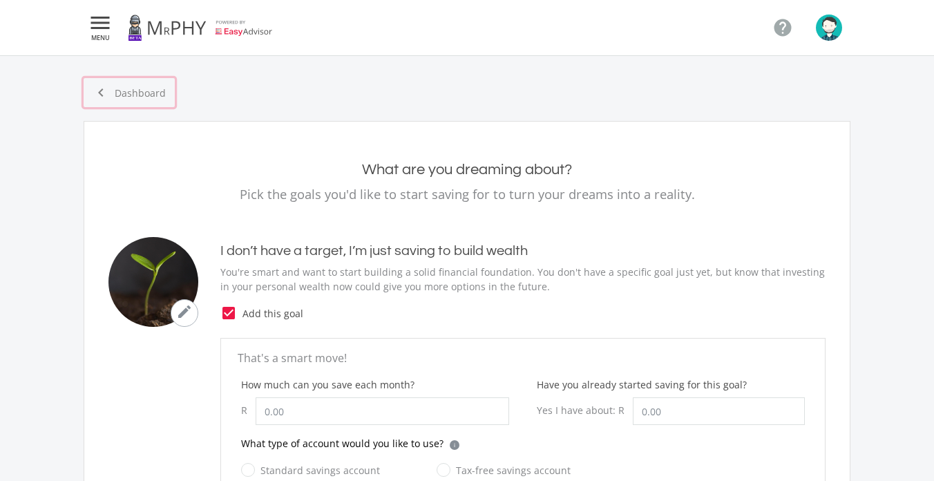
click at [102, 89] on icon "chevron_left" at bounding box center [101, 92] width 17 height 17
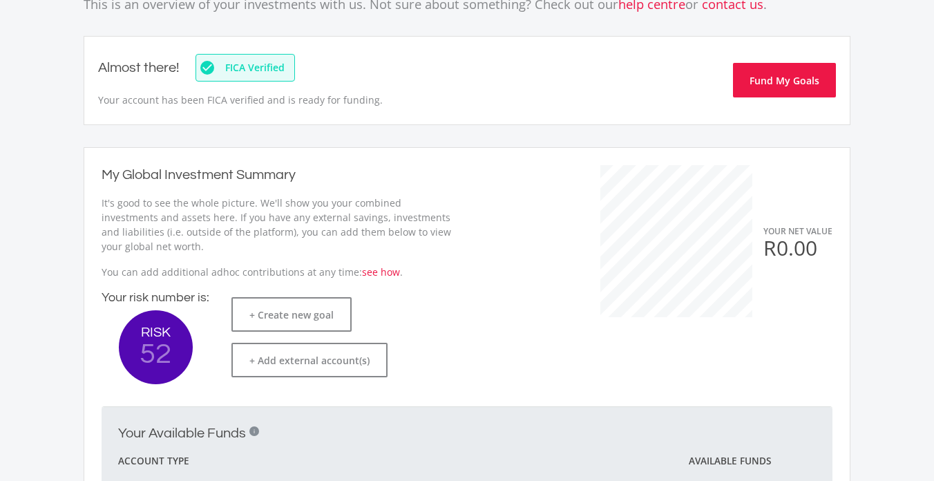
scroll to position [138, 0]
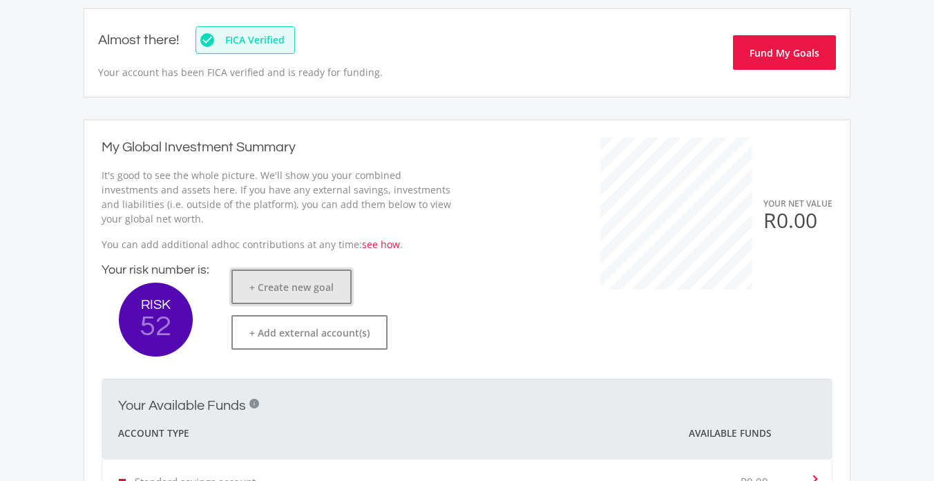
click at [272, 287] on button "+ Create new goal" at bounding box center [291, 286] width 120 height 35
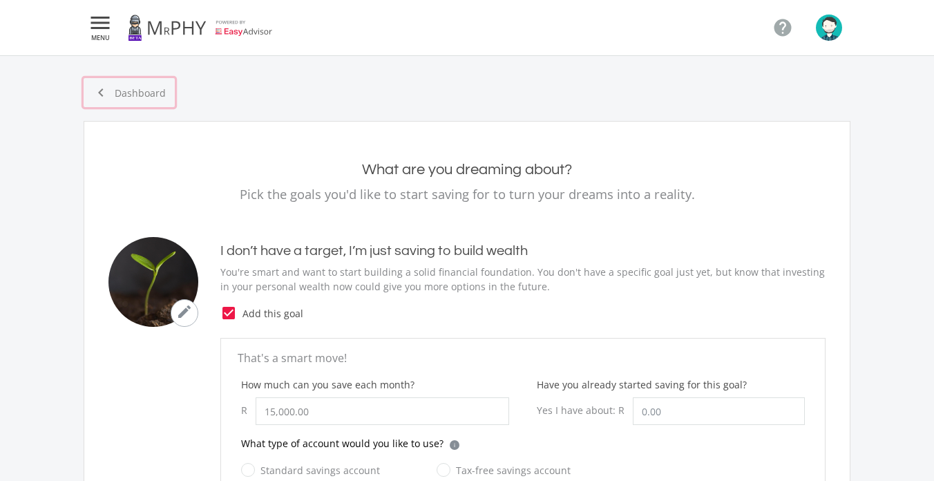
click at [140, 91] on link "chevron_left Dashboard" at bounding box center [129, 92] width 91 height 29
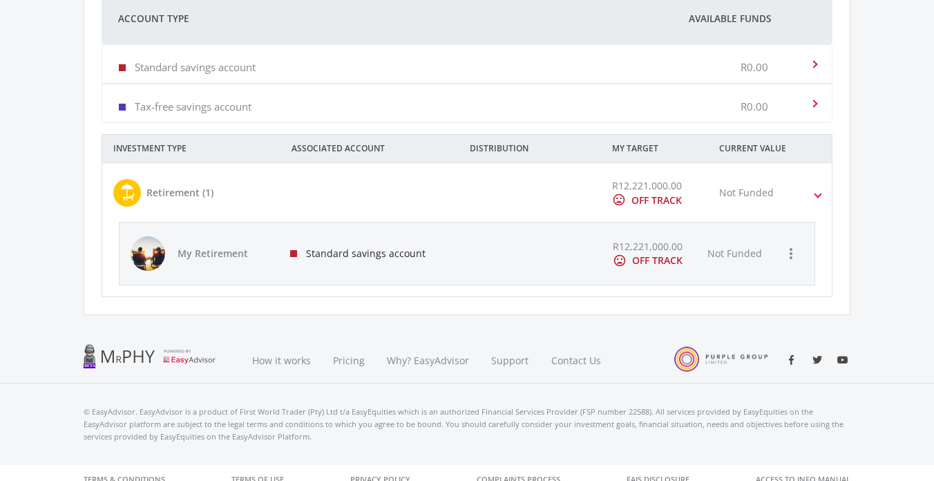
scroll to position [566, 0]
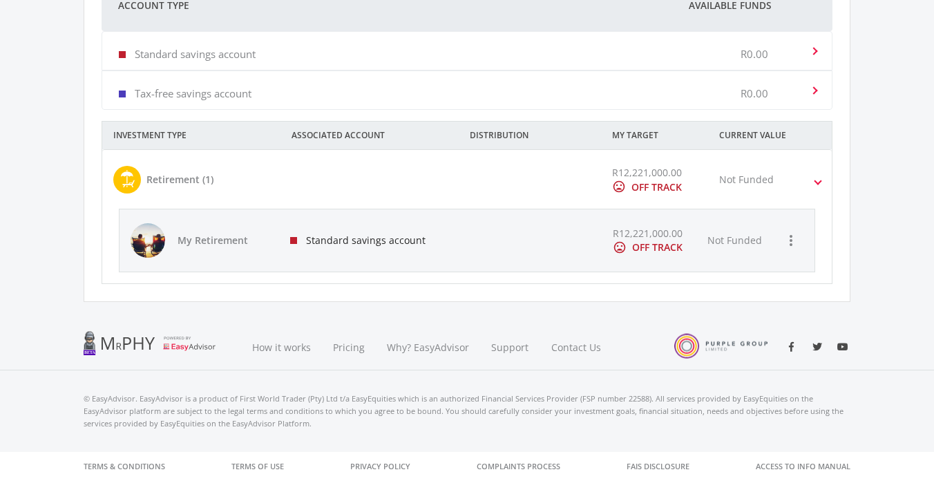
click at [817, 182] on span at bounding box center [818, 180] width 6 height 16
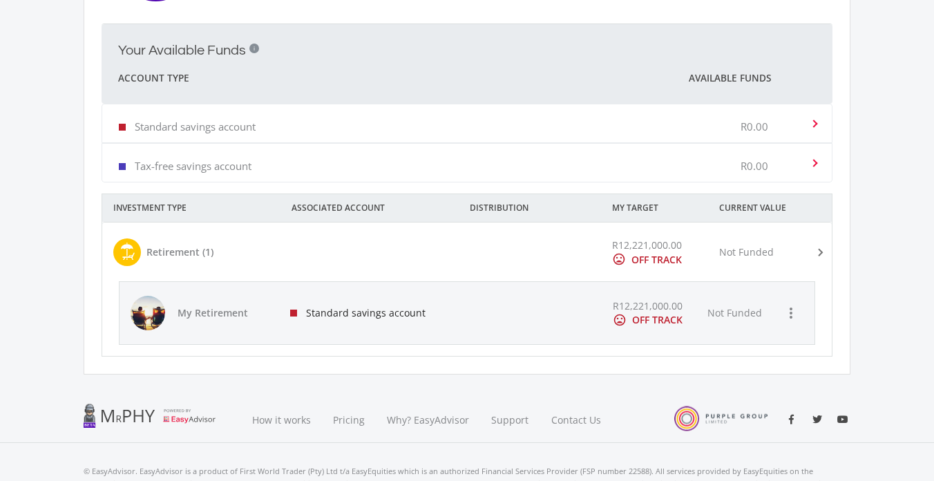
scroll to position [491, 0]
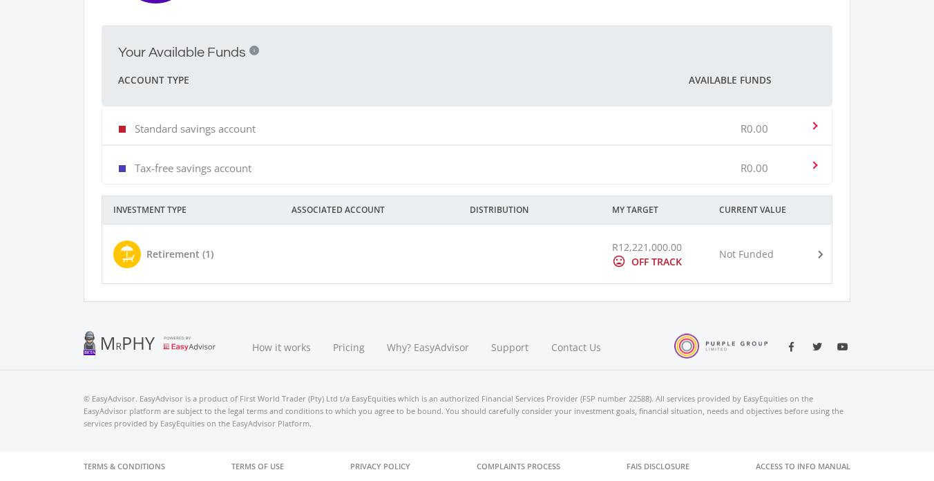
click at [816, 255] on span at bounding box center [818, 254] width 16 height 6
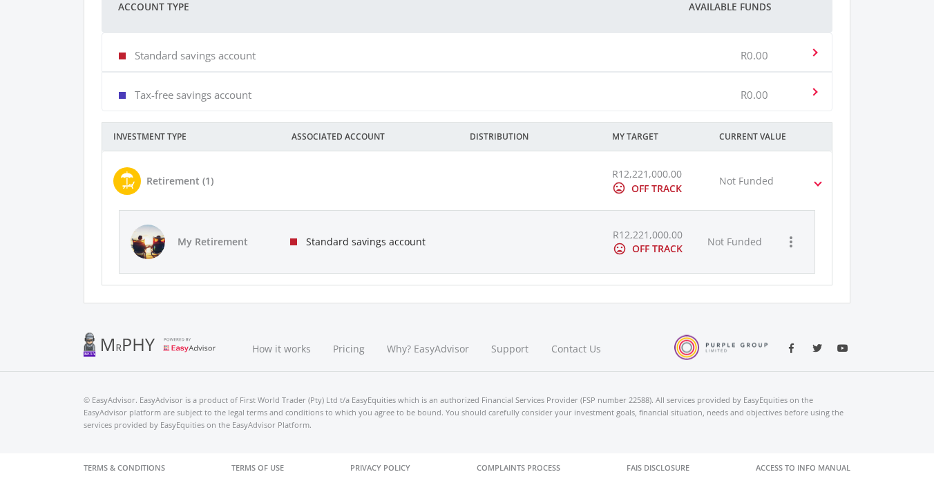
scroll to position [566, 0]
click at [796, 240] on icon "more_vert" at bounding box center [791, 240] width 17 height 17
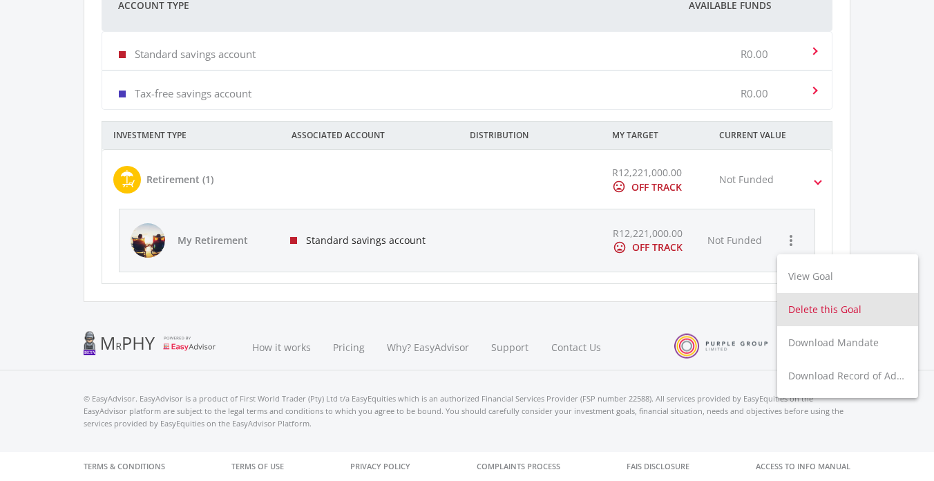
click at [813, 312] on button "Delete this Goal" at bounding box center [847, 309] width 141 height 33
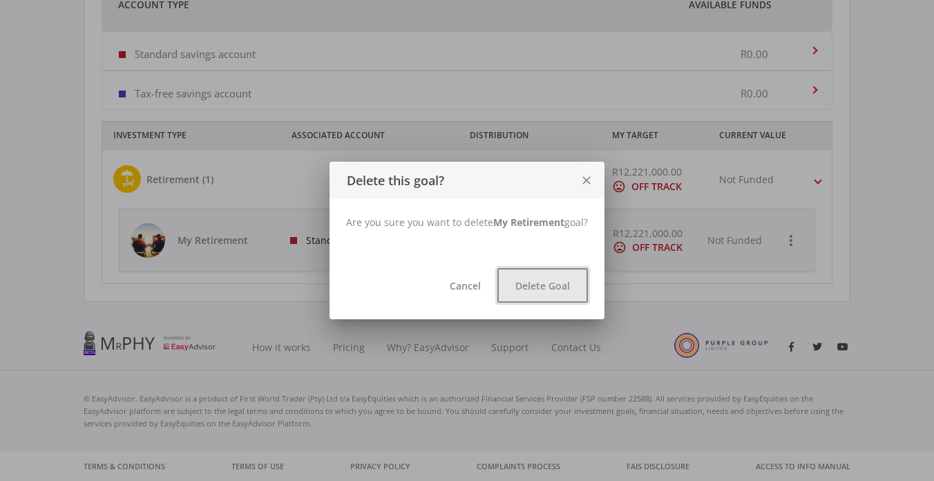
click at [556, 285] on button "Delete Goal" at bounding box center [542, 285] width 91 height 35
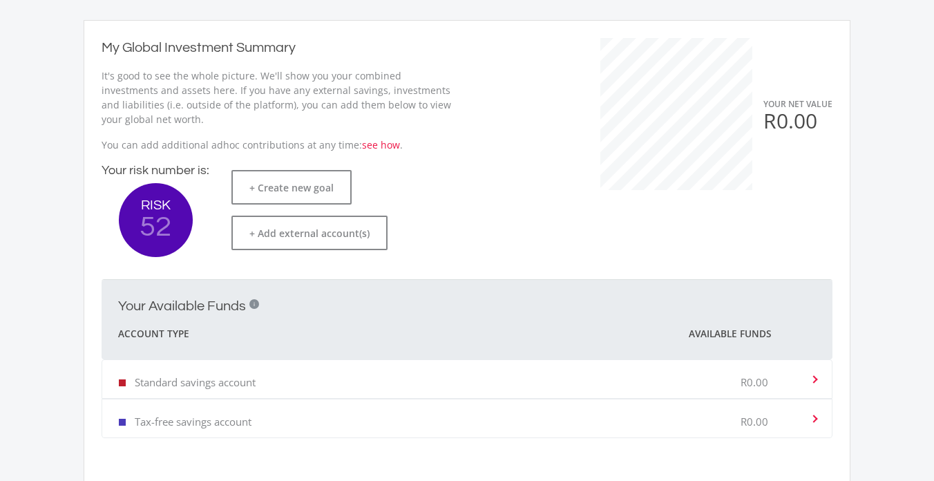
scroll to position [138, 0]
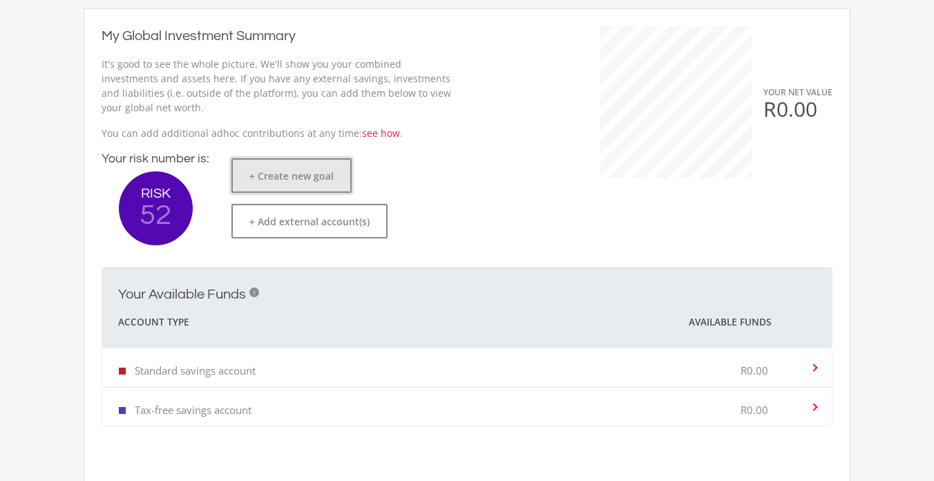
click at [308, 180] on button "+ Create new goal" at bounding box center [291, 175] width 120 height 35
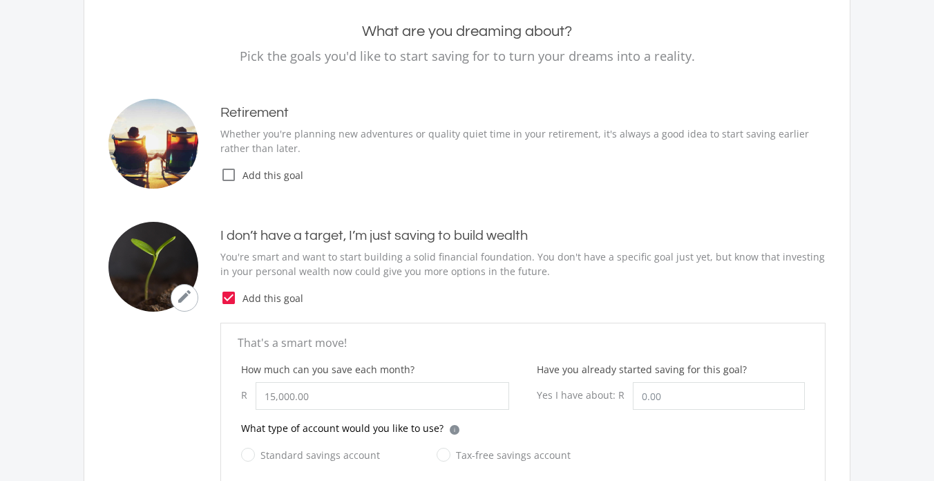
click at [225, 171] on icon "check_box_outline_blank" at bounding box center [228, 175] width 17 height 17
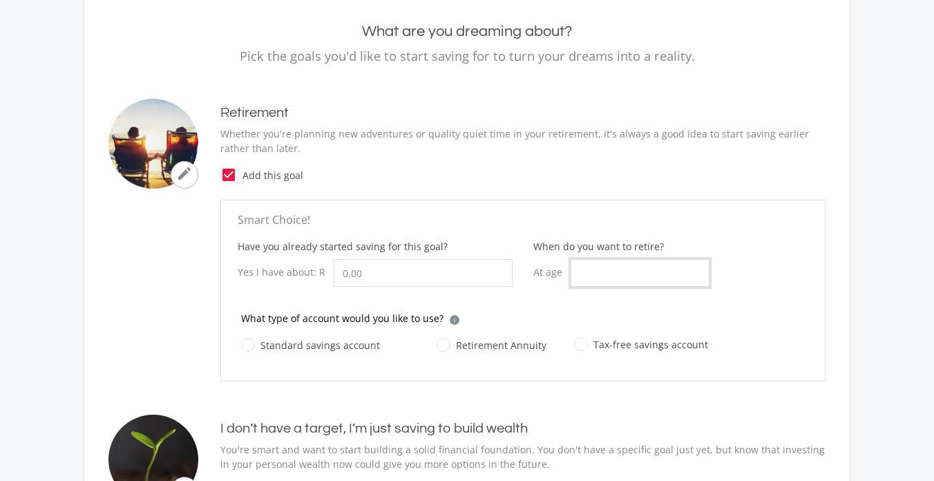
click at [586, 268] on input "When do you want to retire?" at bounding box center [640, 273] width 139 height 28
type input "60"
click at [180, 311] on ee-retirement-goal "Smart Choice! Have you already started saving for this goal? Yes I have about: …" at bounding box center [466, 291] width 717 height 182
click at [249, 345] on label "Standard savings account" at bounding box center [310, 344] width 139 height 17
click at [249, 345] on input "Standard savings account" at bounding box center [296, 353] width 139 height 28
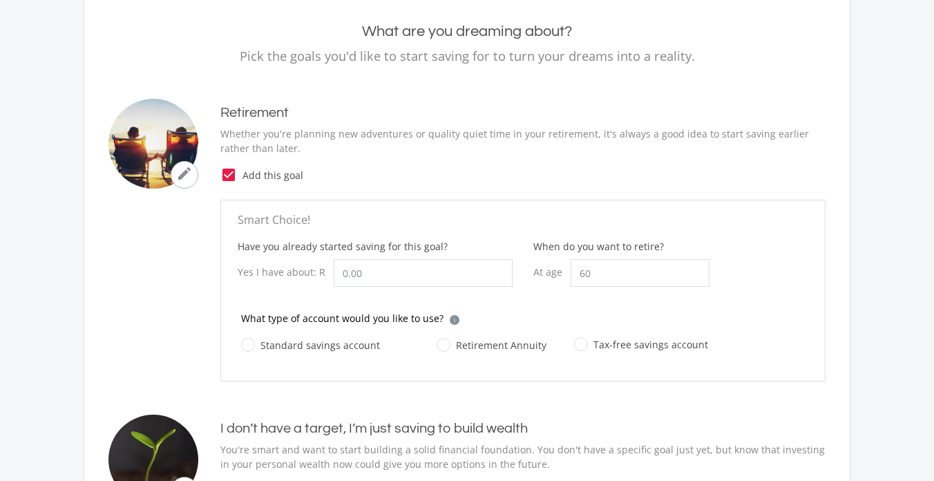
radio input "true"
click at [423, 339] on input "Retirement Annuity" at bounding box center [478, 353] width 110 height 28
radio input "true"
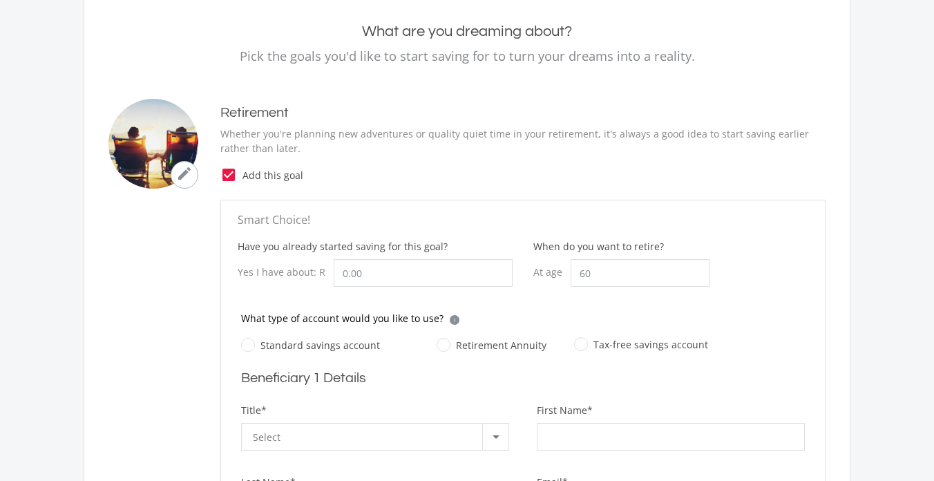
click at [251, 350] on label "Standard savings account" at bounding box center [310, 344] width 139 height 17
click at [251, 350] on input "Standard savings account" at bounding box center [296, 353] width 139 height 28
radio input "true"
radio input "false"
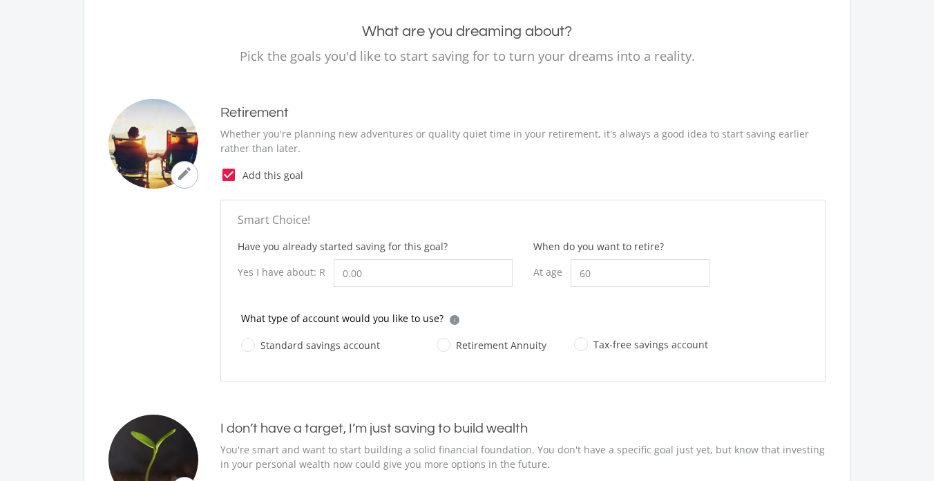
click at [172, 332] on ee-retirement-goal "Smart Choice! Have you already started saving for this goal? Yes I have about: …" at bounding box center [466, 291] width 717 height 182
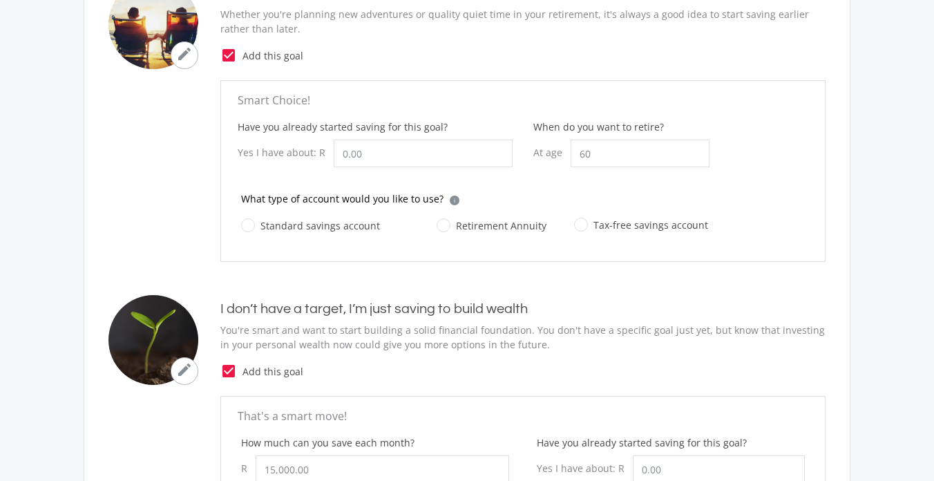
scroll to position [249, 0]
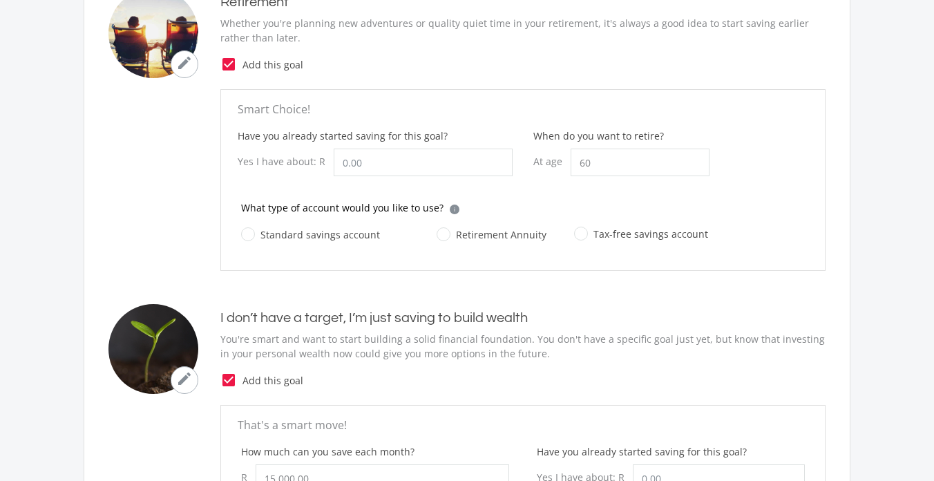
click at [226, 66] on icon "check_box" at bounding box center [228, 64] width 17 height 17
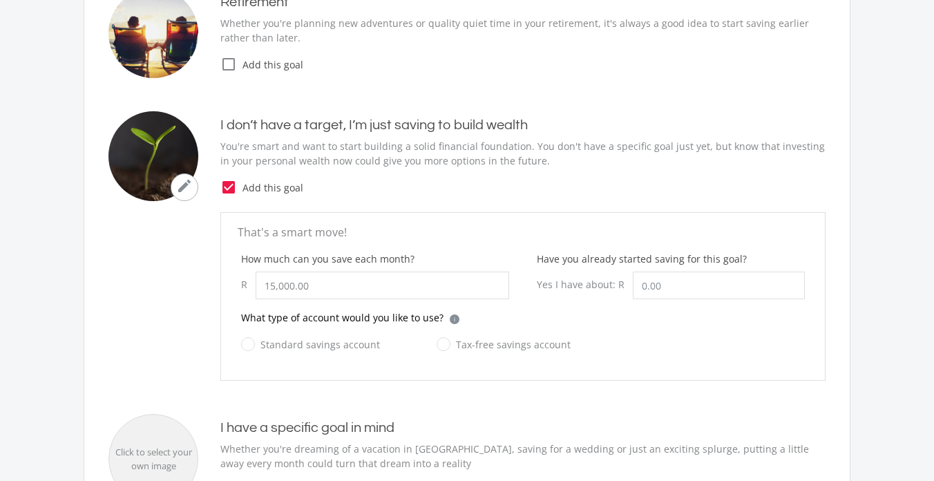
click at [161, 332] on ee-just-save-goal "That's a smart move! How much can you save each month? R 15,000.00 Have you alr…" at bounding box center [466, 296] width 717 height 169
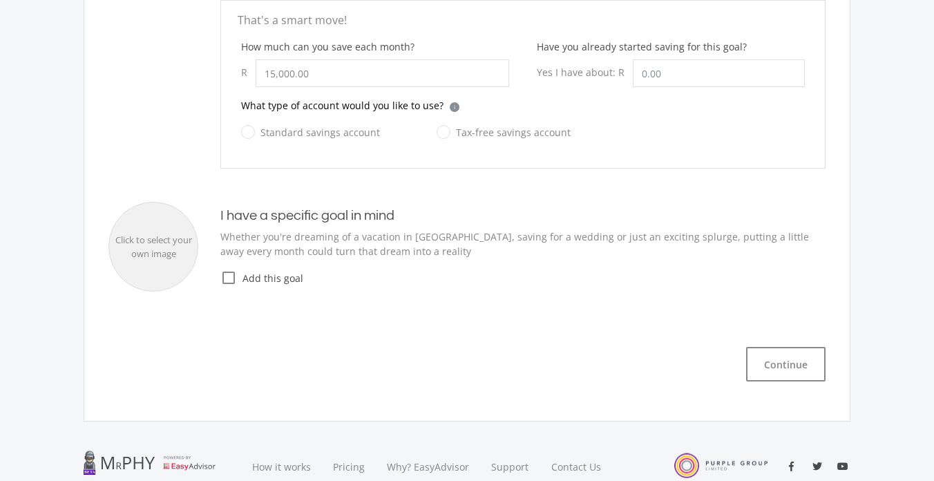
scroll to position [470, 0]
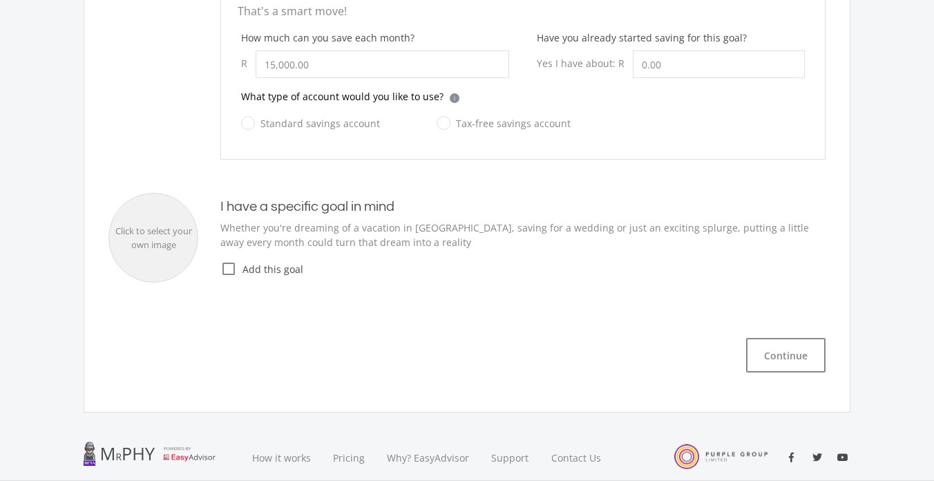
click at [228, 266] on icon "check_box_outline_blank" at bounding box center [228, 268] width 17 height 17
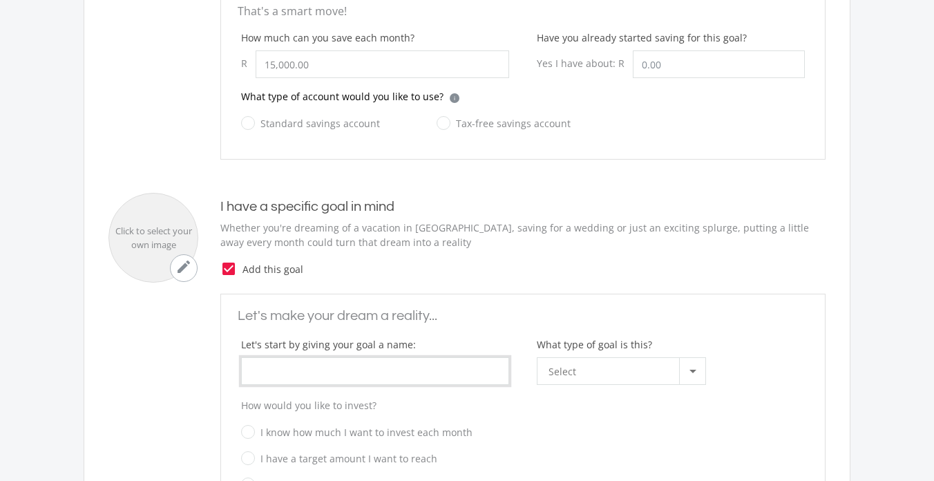
click at [256, 369] on input "What type of goal is this?" at bounding box center [375, 371] width 268 height 28
type input "Education"
click at [690, 374] on div at bounding box center [692, 371] width 26 height 26
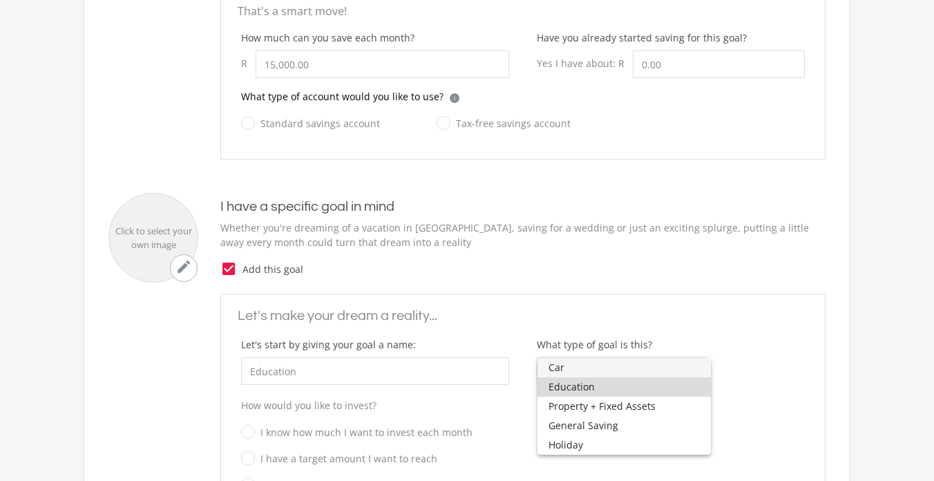
click at [617, 392] on span "Education" at bounding box center [624, 386] width 151 height 19
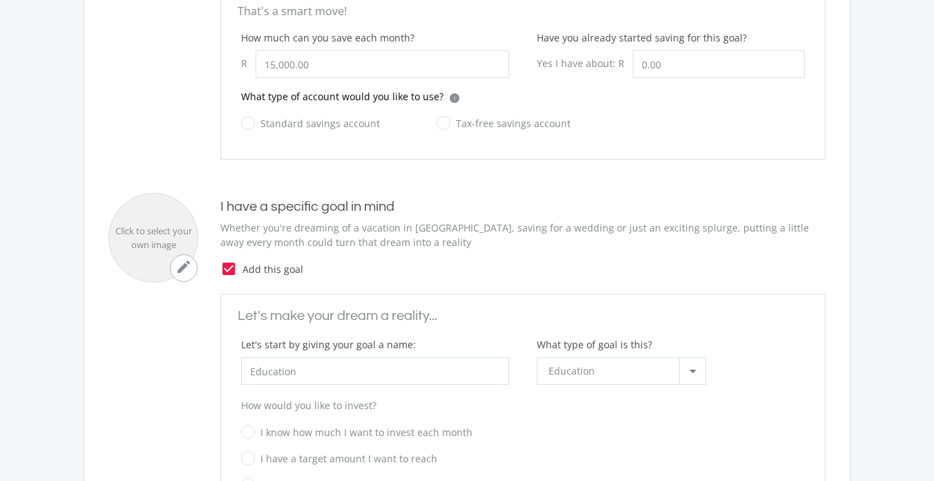
click at [639, 419] on div "How would you like to invest? I know how much I want to invest each month I hav…" at bounding box center [522, 450] width 591 height 104
click at [841, 384] on div "What are you dreaming about? Pick the goals you'd like to start saving for to t…" at bounding box center [467, 241] width 767 height 1181
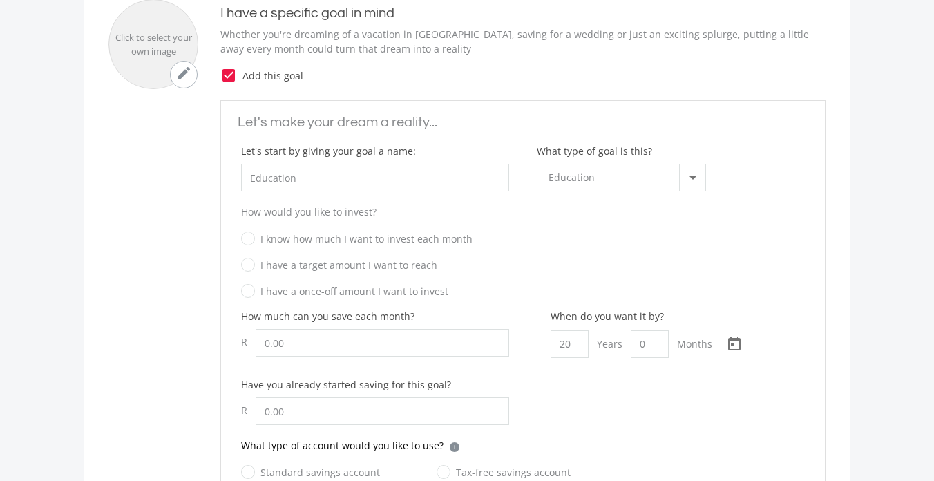
scroll to position [691, 0]
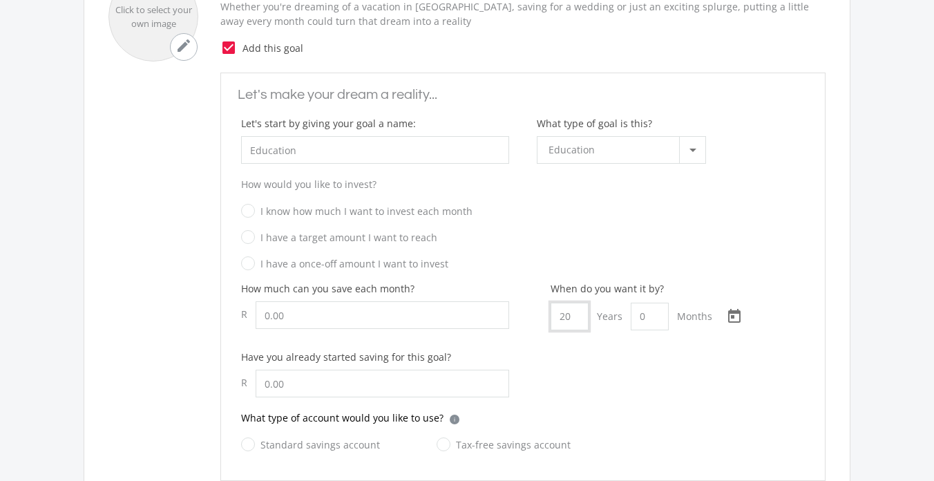
drag, startPoint x: 575, startPoint y: 316, endPoint x: 558, endPoint y: 316, distance: 17.3
click at [558, 316] on input "20" at bounding box center [570, 317] width 38 height 28
type input "8"
click at [569, 357] on div "How much can you save each month? R 0.00 When do you want it by? 8 Years 0 Mont…" at bounding box center [522, 345] width 591 height 129
click at [379, 321] on input "How much can you save each month?" at bounding box center [383, 315] width 254 height 28
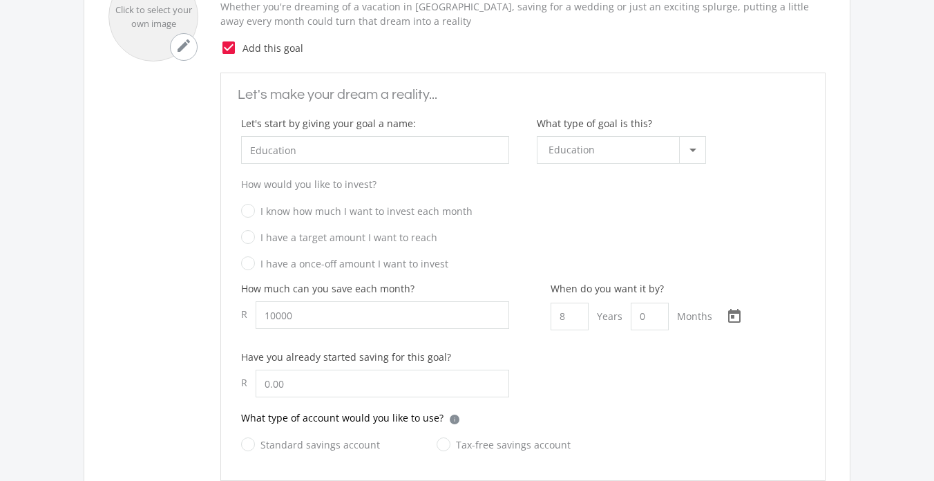
type input "10,000.00"
click at [573, 365] on div "How much can you save each month? R 10,000.00 When do you want it by? 8 Years 0…" at bounding box center [522, 345] width 591 height 129
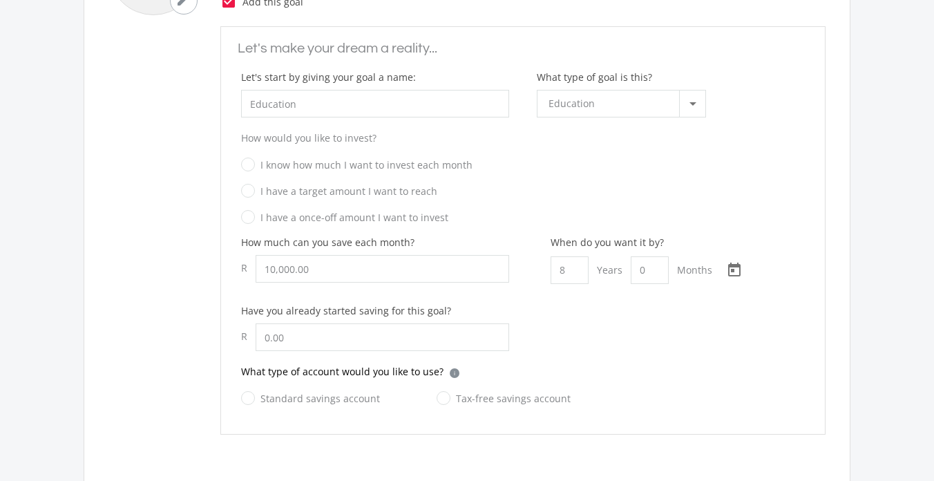
scroll to position [746, 0]
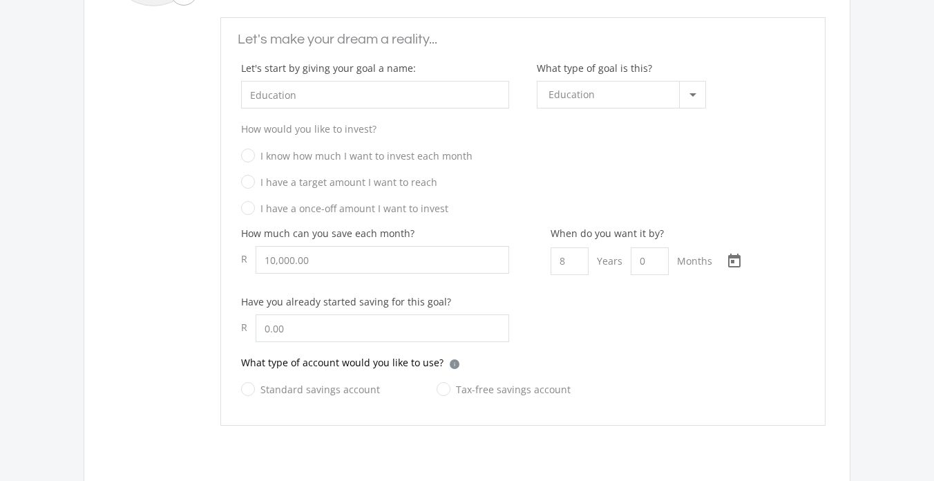
click at [252, 392] on label "Standard savings account" at bounding box center [310, 389] width 139 height 17
click at [252, 392] on input "Standard savings account" at bounding box center [296, 397] width 139 height 28
radio input "true"
click at [594, 361] on div "What type of account would you like to use? i Which account type should I choos…" at bounding box center [523, 368] width 564 height 26
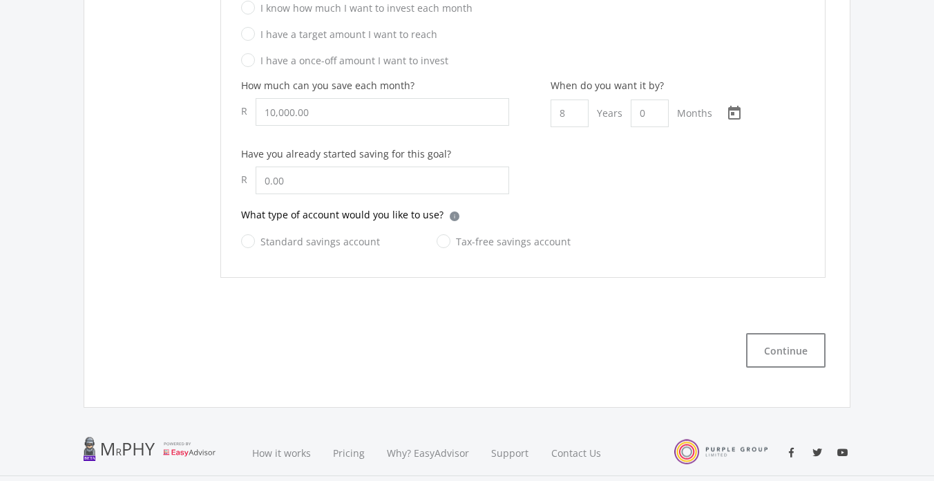
scroll to position [912, 0]
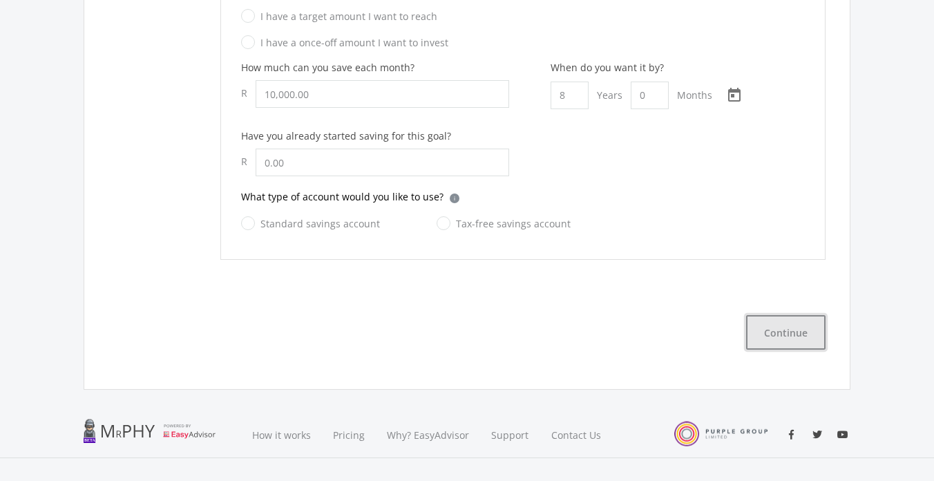
click at [773, 332] on button "Continue" at bounding box center [785, 332] width 79 height 35
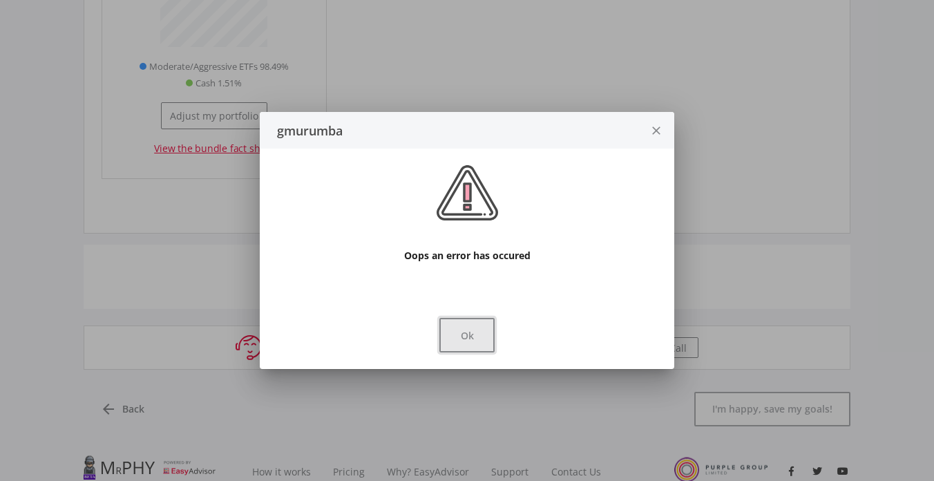
click at [486, 337] on button "Ok" at bounding box center [466, 335] width 55 height 35
